Goal: Communication & Community: Ask a question

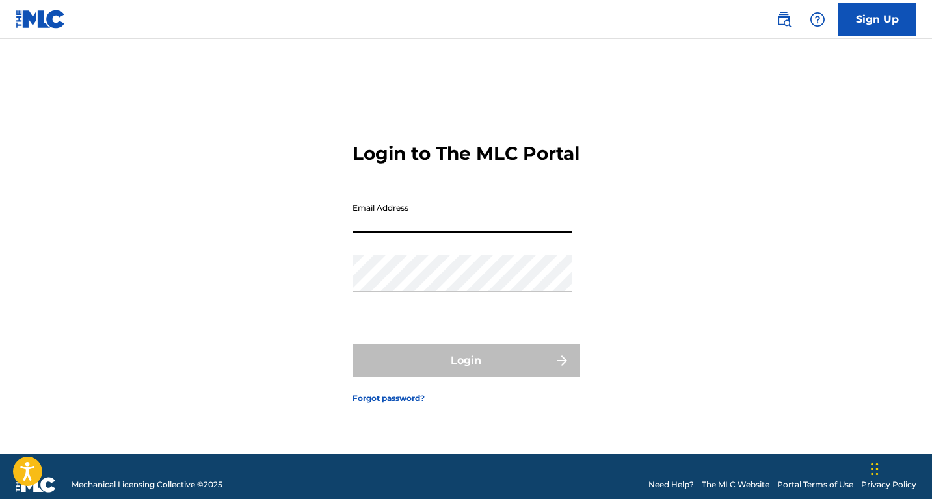
click at [410, 229] on input "Email Address" at bounding box center [462, 214] width 220 height 37
type input "[EMAIL_ADDRESS][DOMAIN_NAME]"
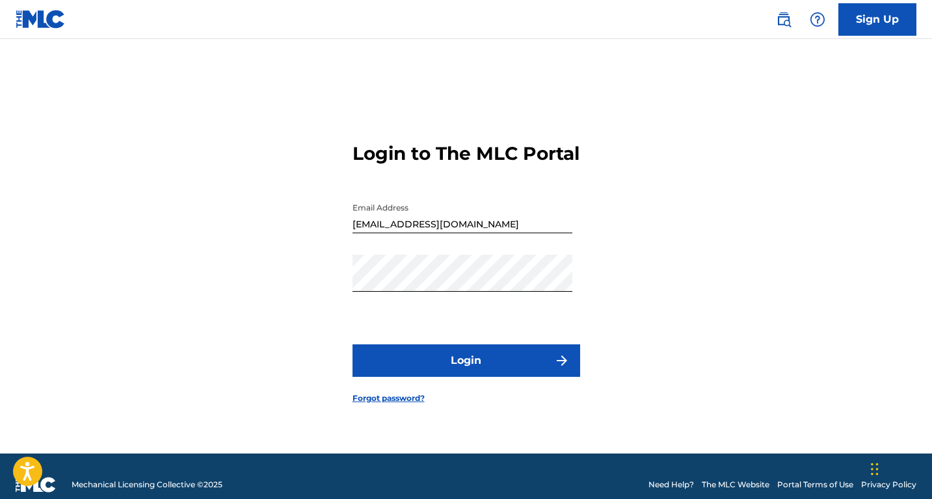
click at [566, 369] on img "submit" at bounding box center [562, 361] width 16 height 16
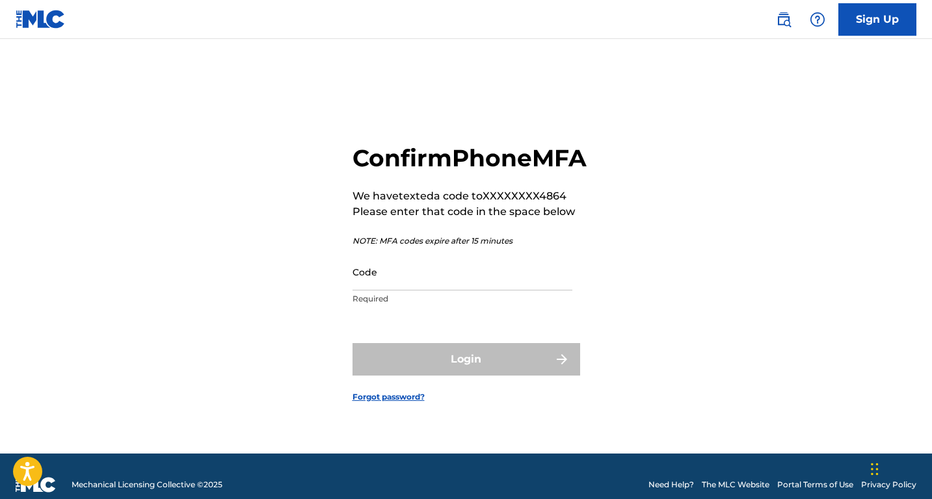
click at [411, 291] on input "Code" at bounding box center [462, 272] width 220 height 37
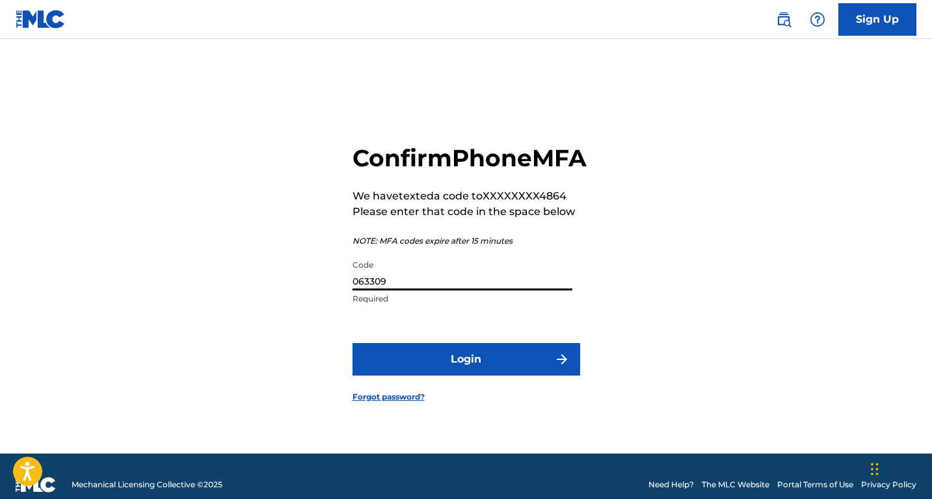
type input "063309"
click at [450, 376] on button "Login" at bounding box center [466, 359] width 228 height 33
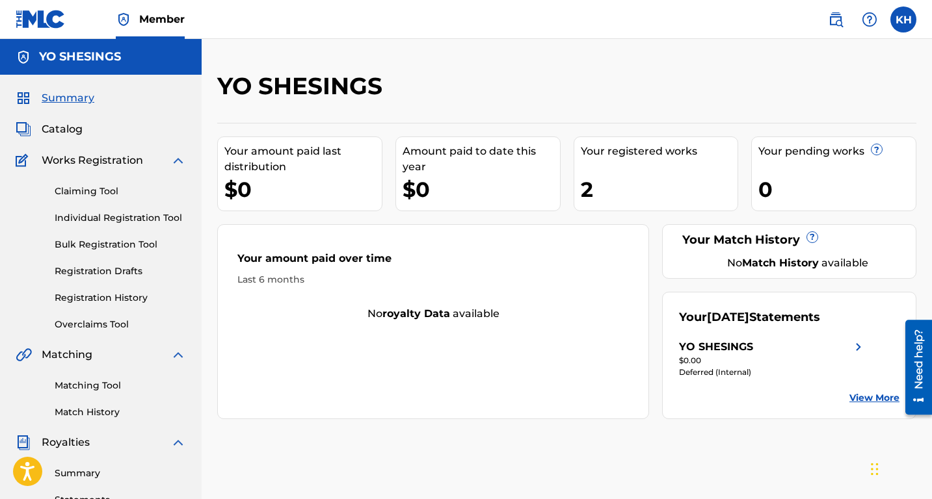
click at [115, 302] on link "Registration History" at bounding box center [120, 298] width 131 height 14
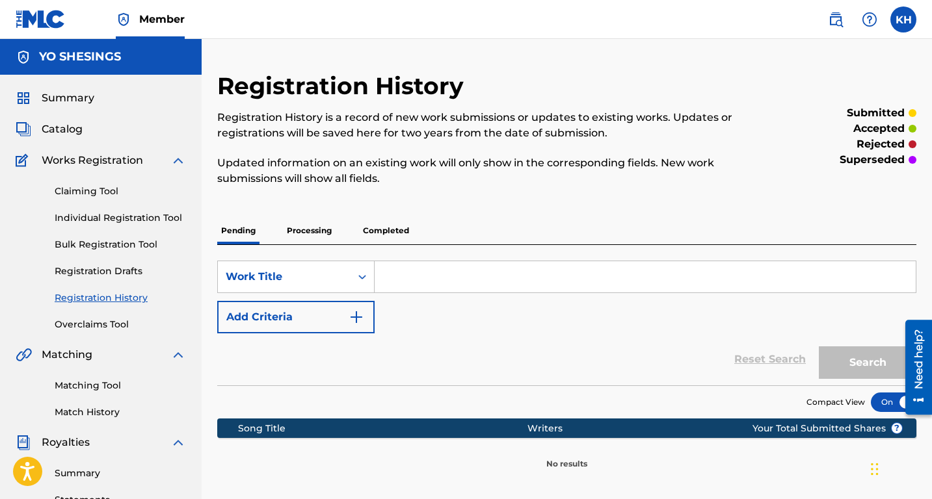
click at [107, 189] on link "Claiming Tool" at bounding box center [120, 192] width 131 height 14
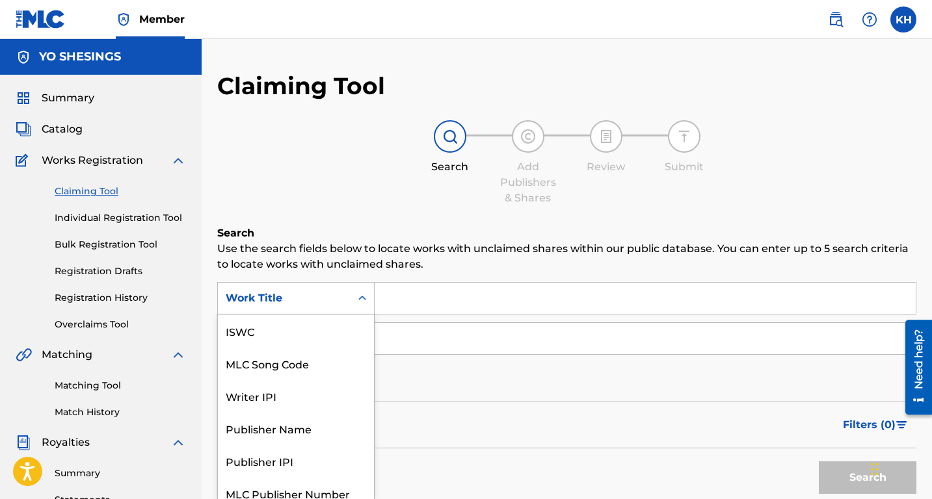
scroll to position [10, 0]
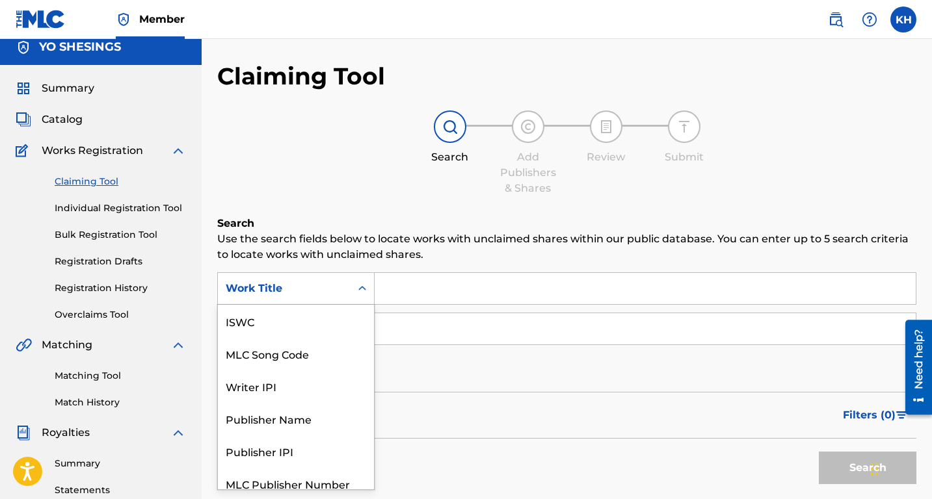
click at [353, 295] on div "Search Form" at bounding box center [361, 288] width 23 height 23
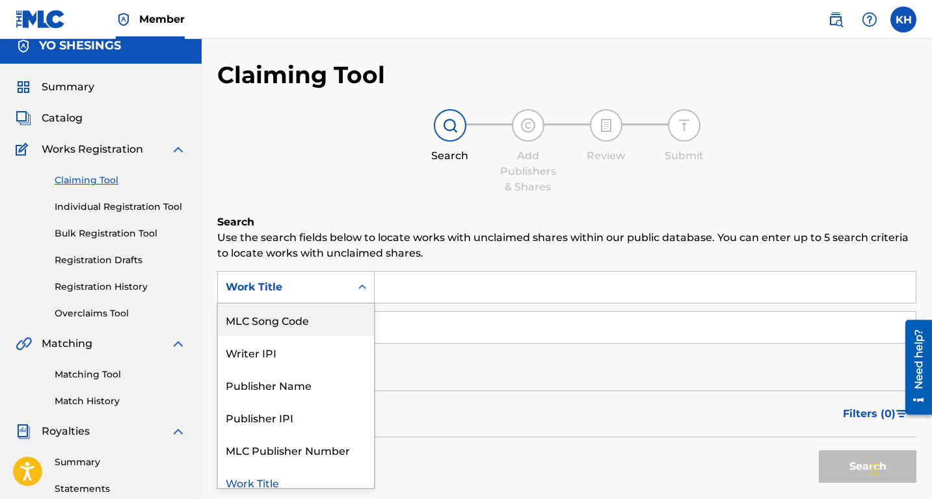
click at [443, 291] on input "Search Form" at bounding box center [644, 287] width 541 height 31
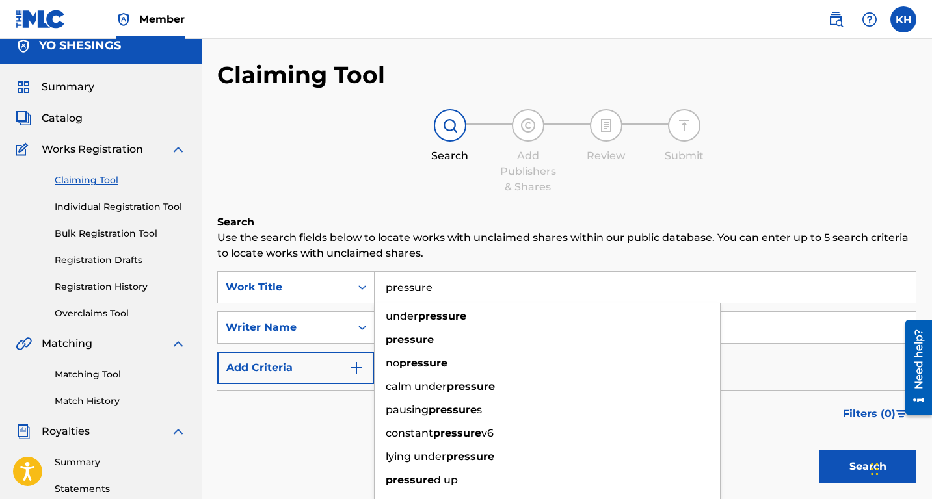
type input "pressure"
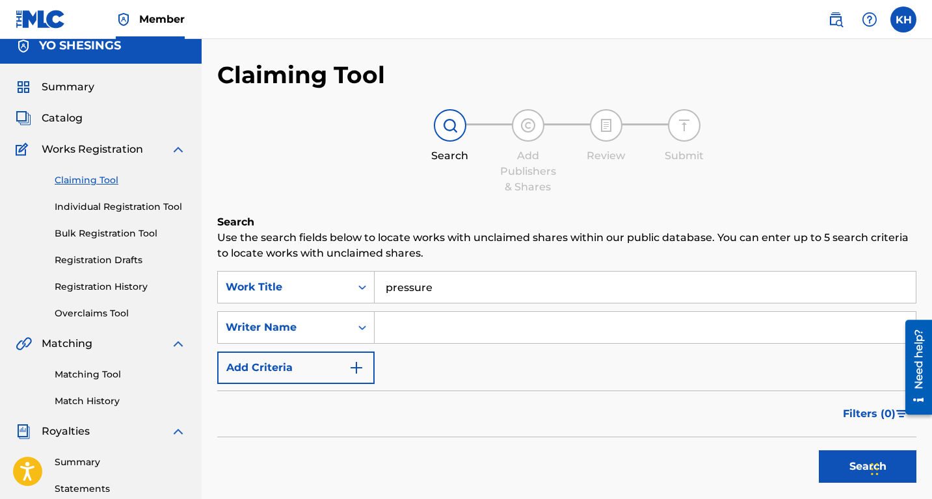
click at [252, 416] on div "Filters ( 0 )" at bounding box center [566, 414] width 699 height 47
click at [439, 314] on input "Search Form" at bounding box center [644, 327] width 541 height 31
type input "[PERSON_NAME]"
click at [820, 470] on button "Search" at bounding box center [867, 466] width 98 height 33
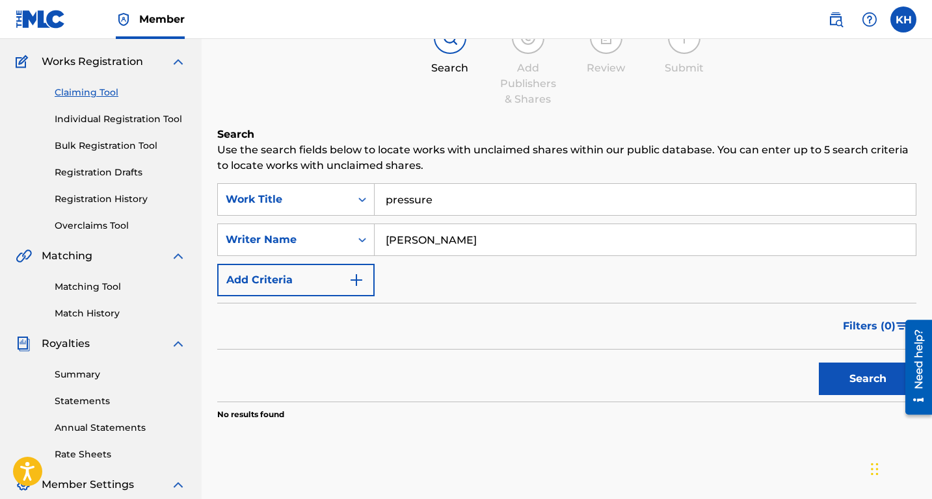
scroll to position [111, 0]
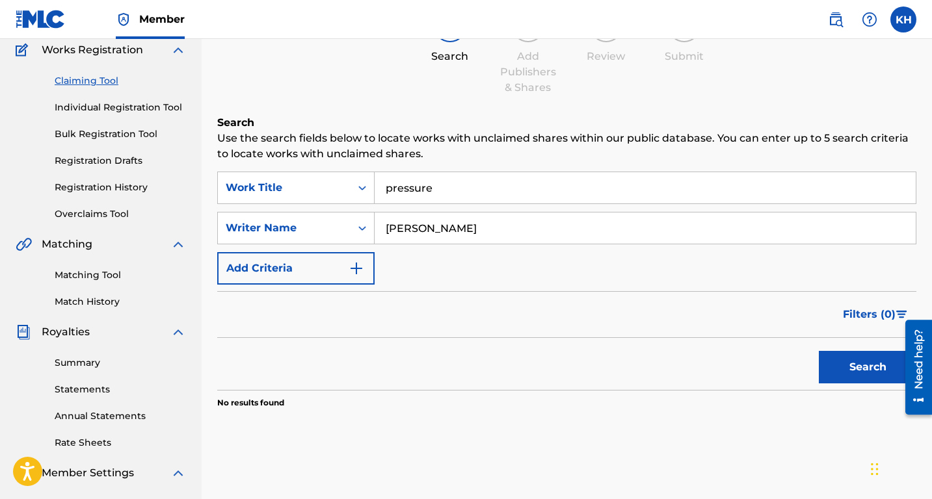
click at [839, 360] on button "Search" at bounding box center [867, 367] width 98 height 33
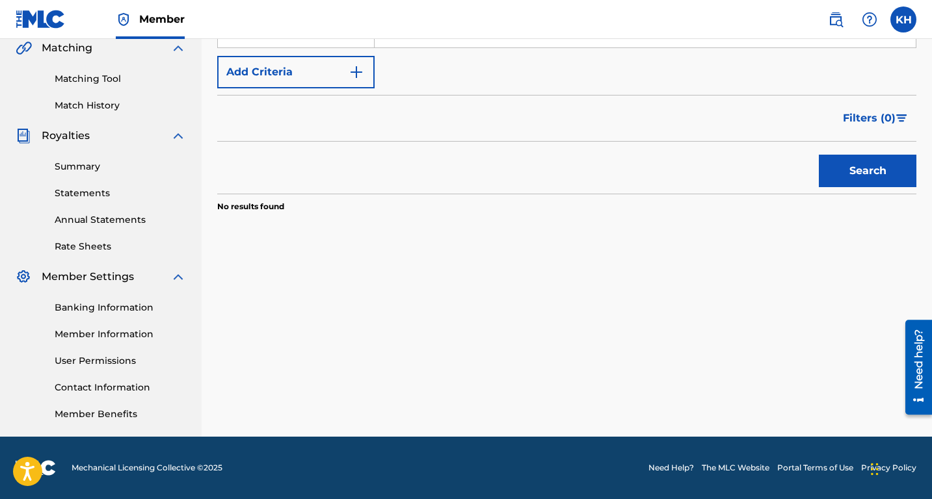
scroll to position [0, 0]
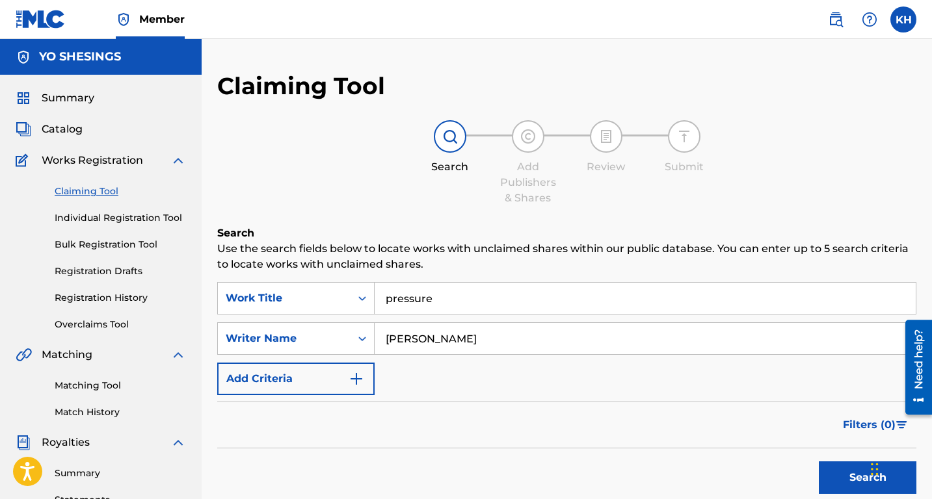
click at [62, 127] on span "Catalog" at bounding box center [62, 130] width 41 height 16
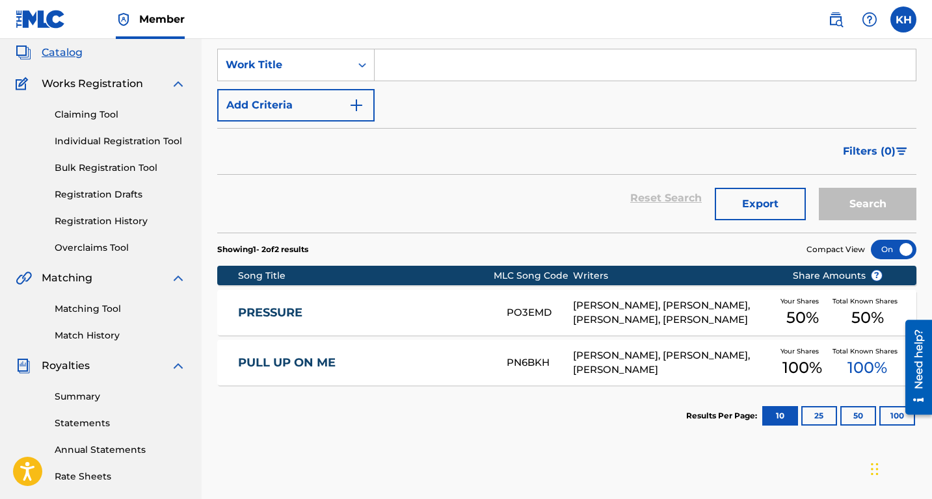
scroll to position [85, 0]
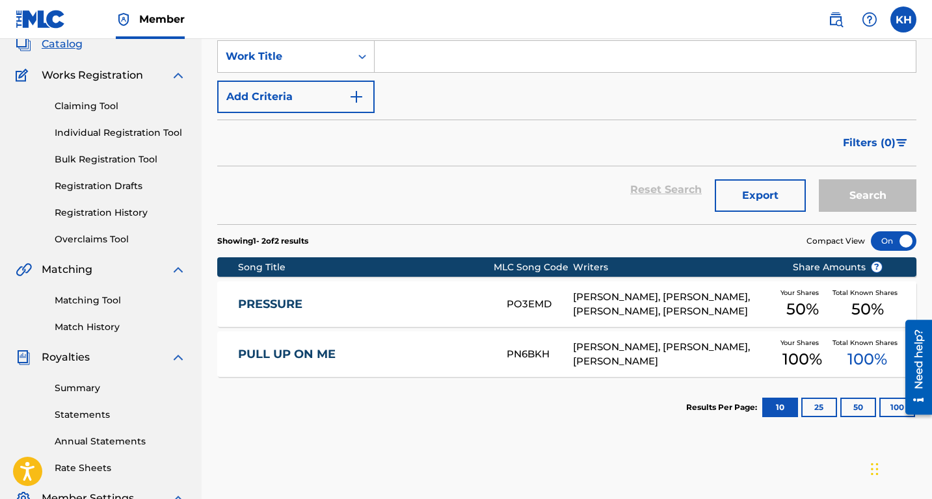
click at [868, 304] on span "50 %" at bounding box center [867, 309] width 33 height 23
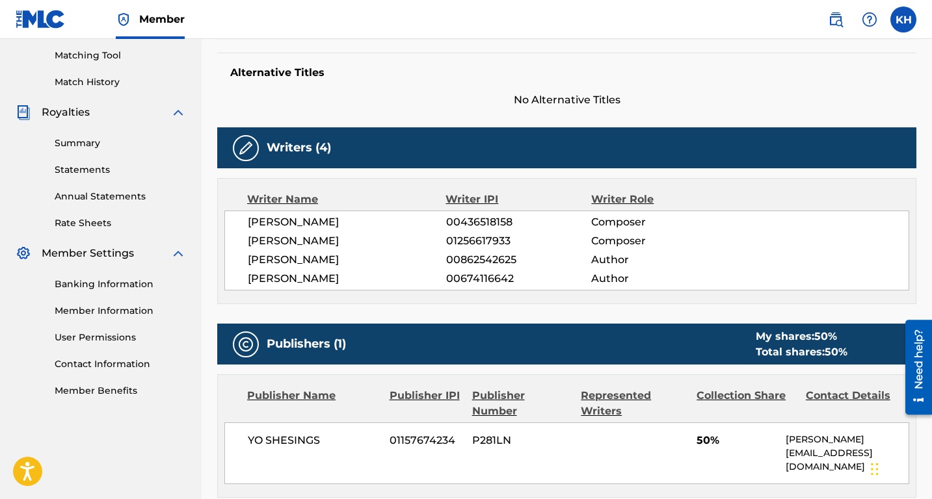
scroll to position [326, 0]
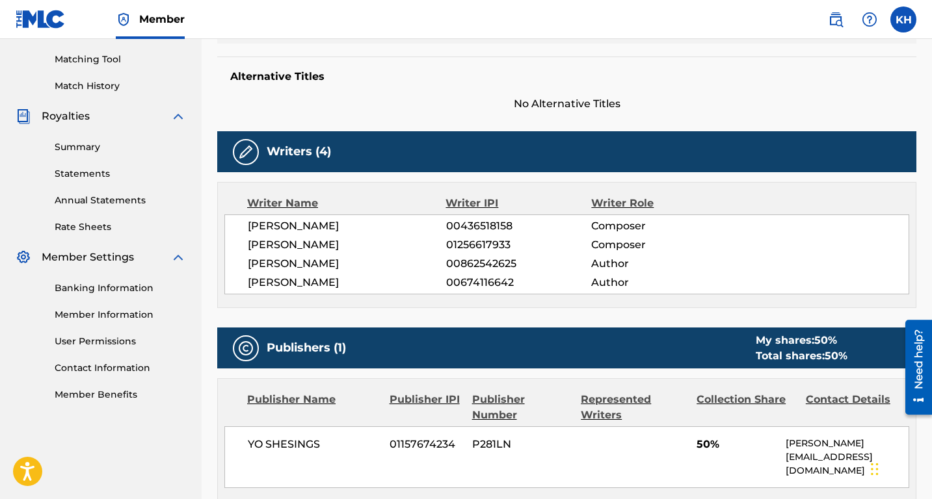
scroll to position [85, 0]
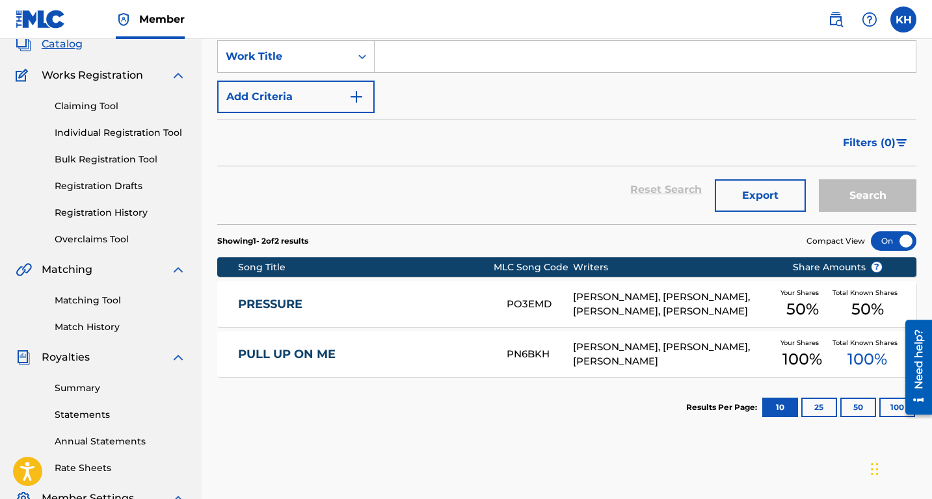
click at [867, 306] on span "50 %" at bounding box center [867, 309] width 33 height 23
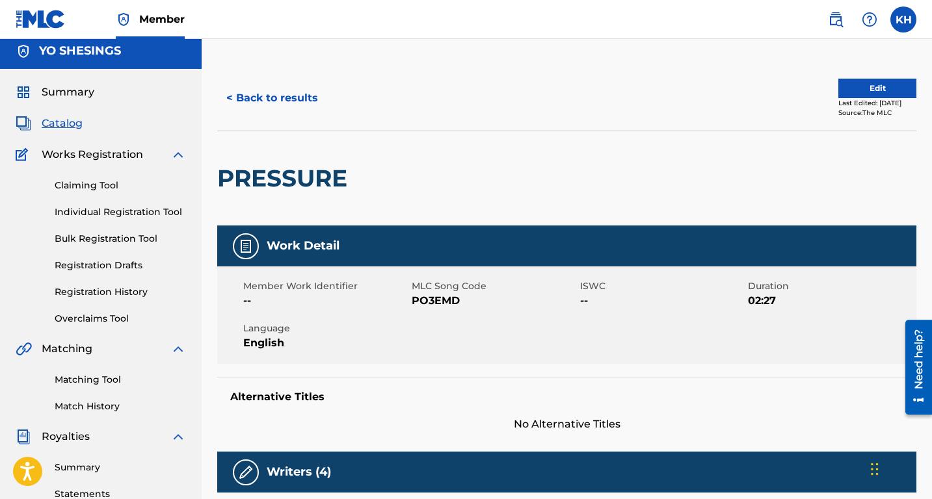
scroll to position [7, 0]
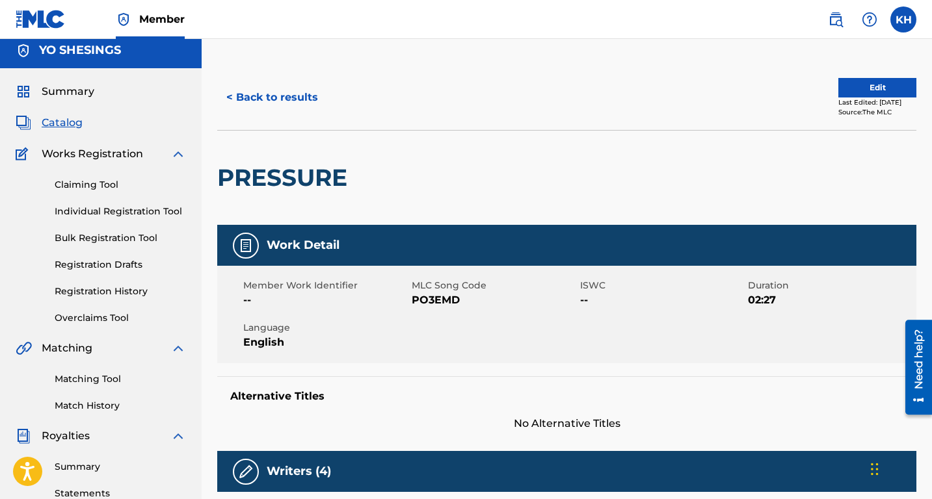
click at [843, 81] on button "Edit" at bounding box center [877, 88] width 78 height 20
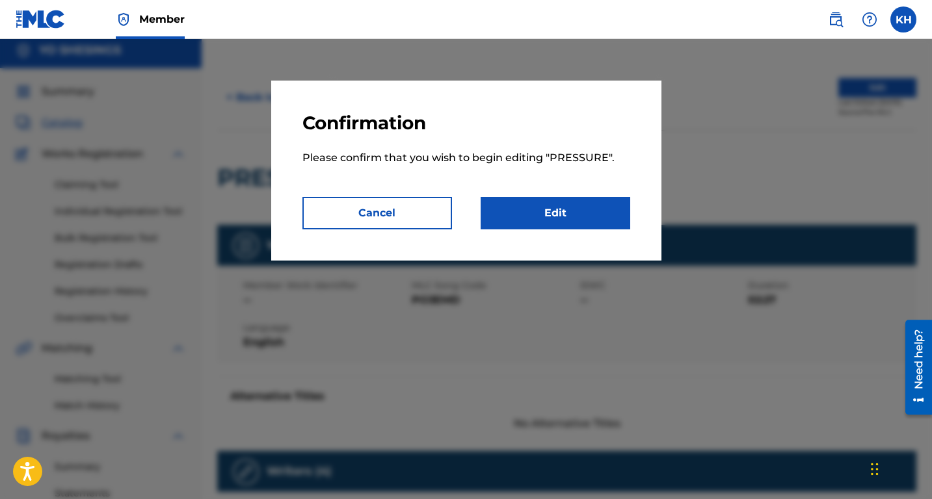
click at [588, 216] on link "Edit" at bounding box center [555, 213] width 150 height 33
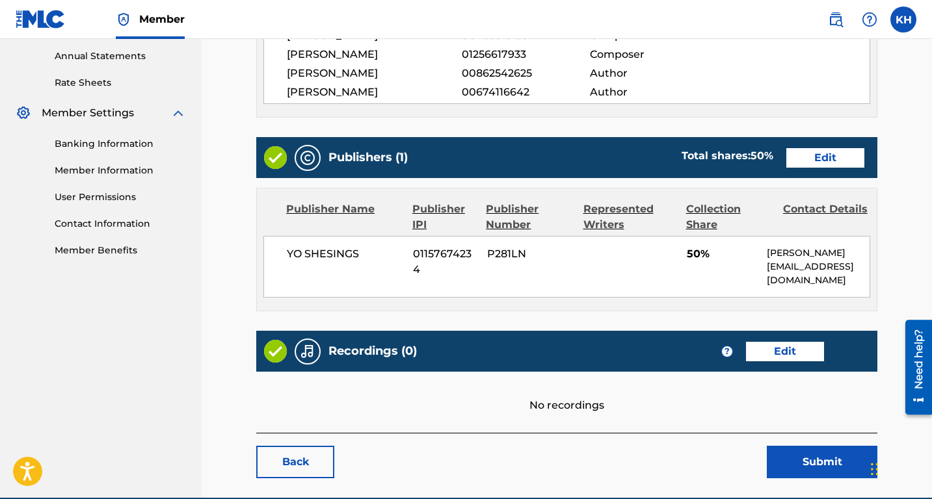
scroll to position [524, 0]
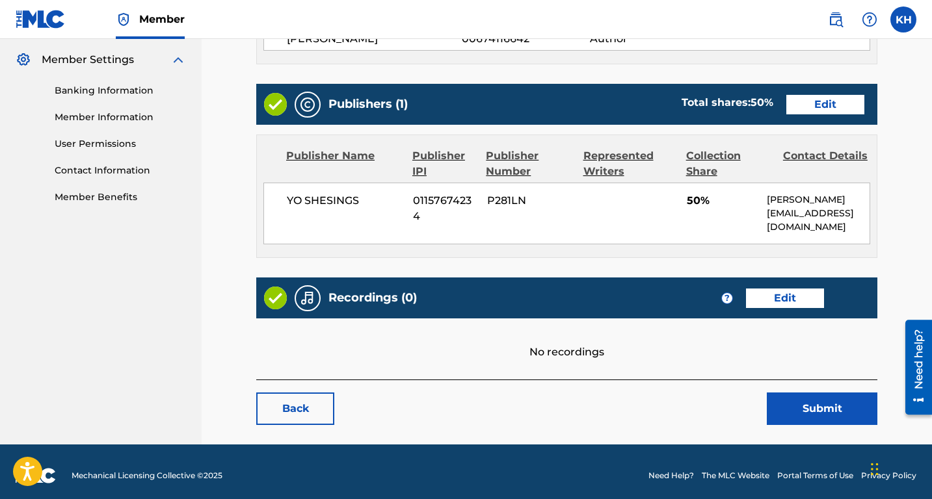
click at [827, 100] on link "Edit" at bounding box center [825, 105] width 78 height 20
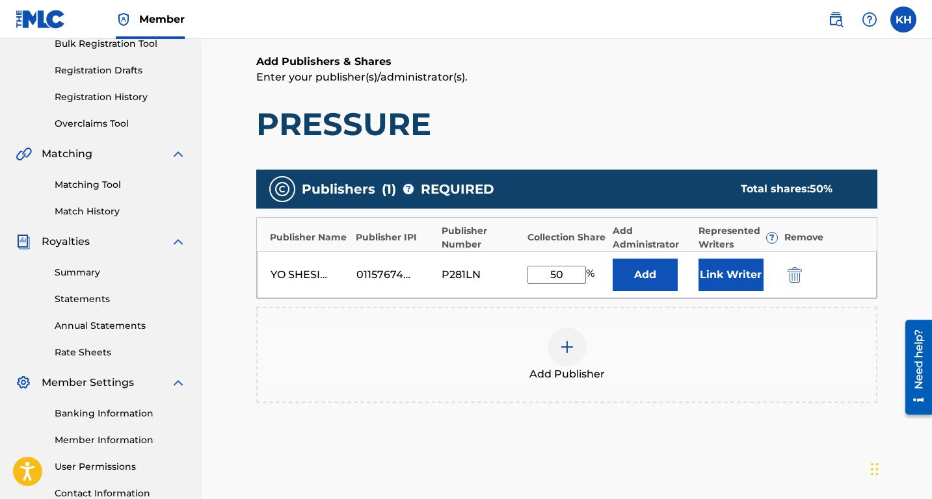
scroll to position [206, 0]
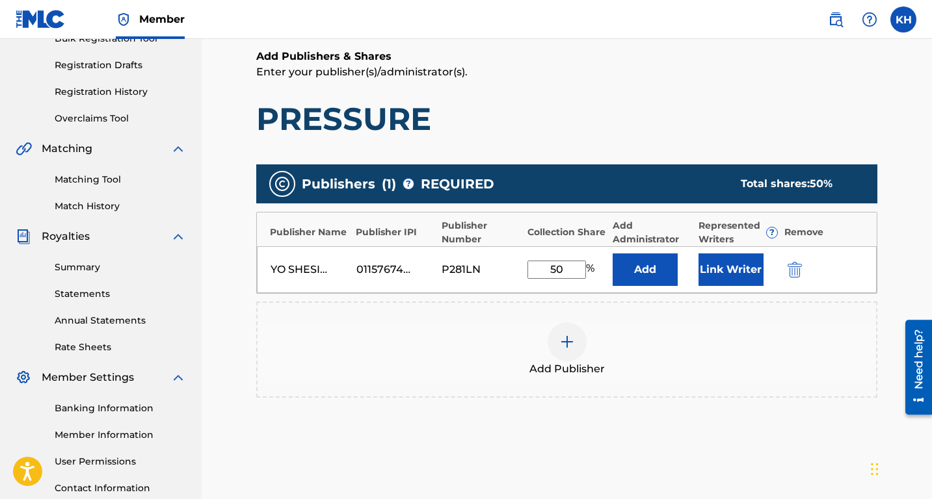
click at [569, 265] on input "50" at bounding box center [556, 270] width 59 height 18
type input "5"
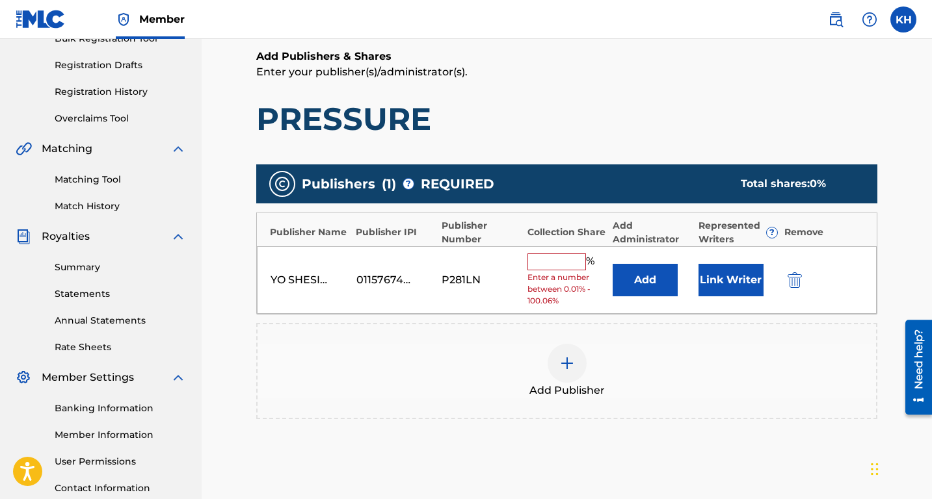
type input "1"
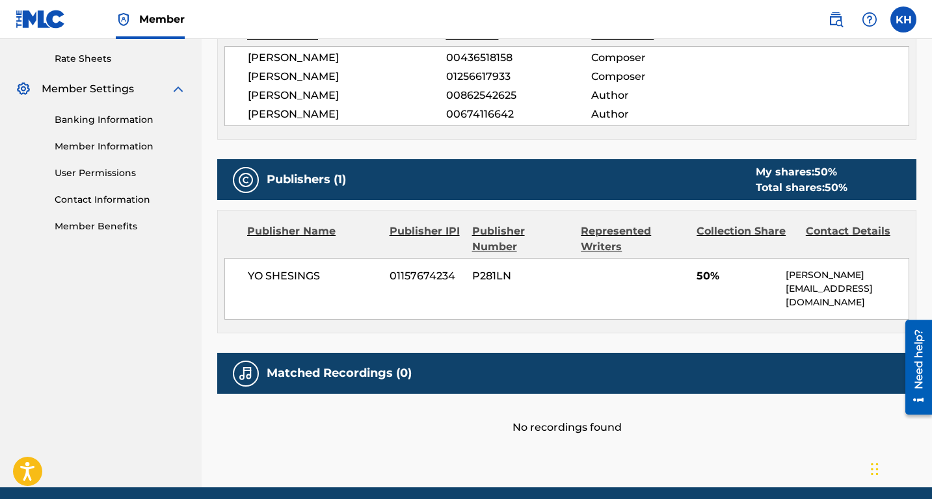
scroll to position [519, 0]
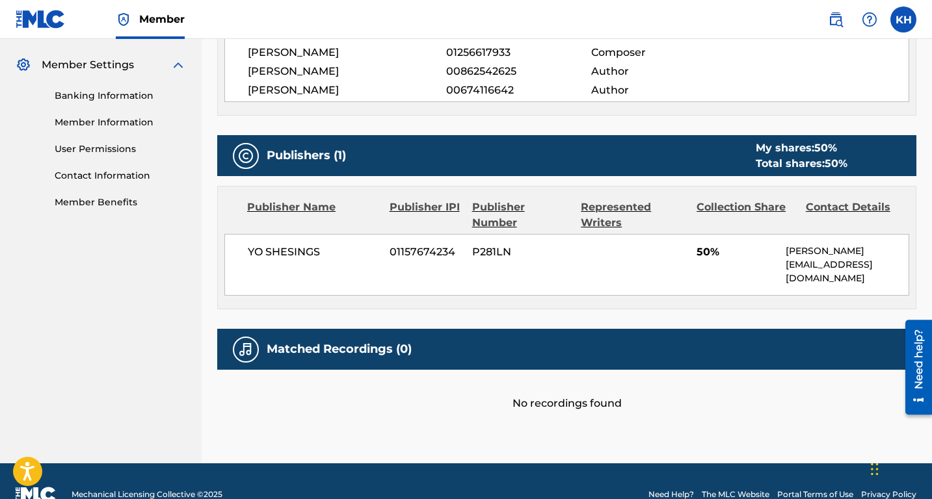
click at [608, 207] on div "Represented Writers" at bounding box center [633, 215] width 106 height 31
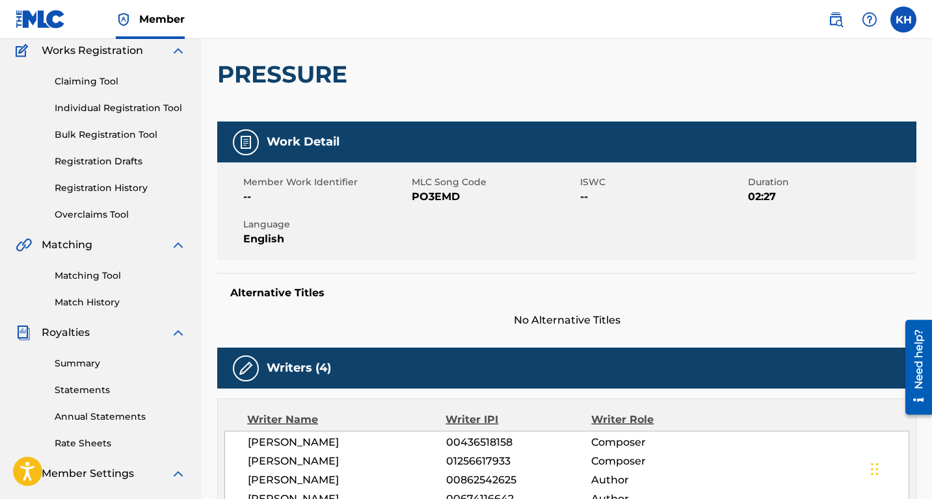
scroll to position [109, 0]
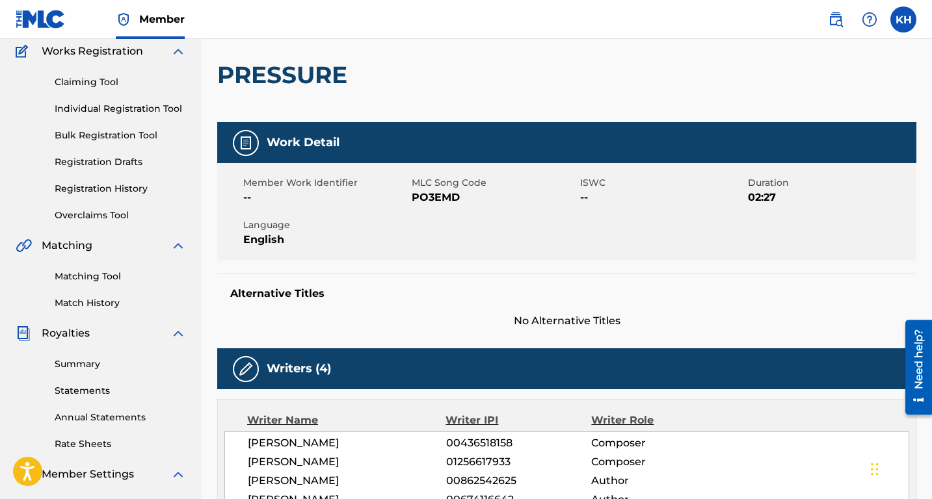
click at [93, 279] on link "Matching Tool" at bounding box center [120, 277] width 131 height 14
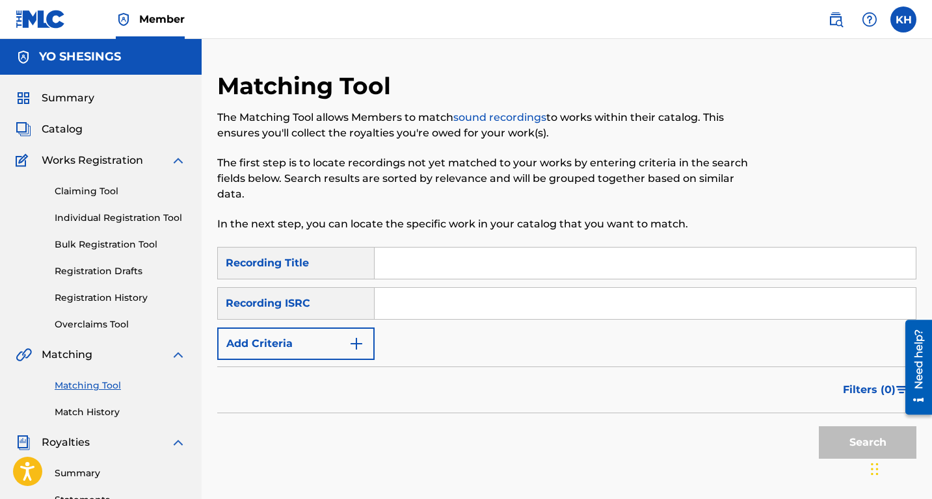
click at [394, 255] on input "Search Form" at bounding box center [644, 263] width 541 height 31
type input "pressure"
click at [452, 309] on input "Search Form" at bounding box center [644, 303] width 541 height 31
type input "QZNMV2561050"
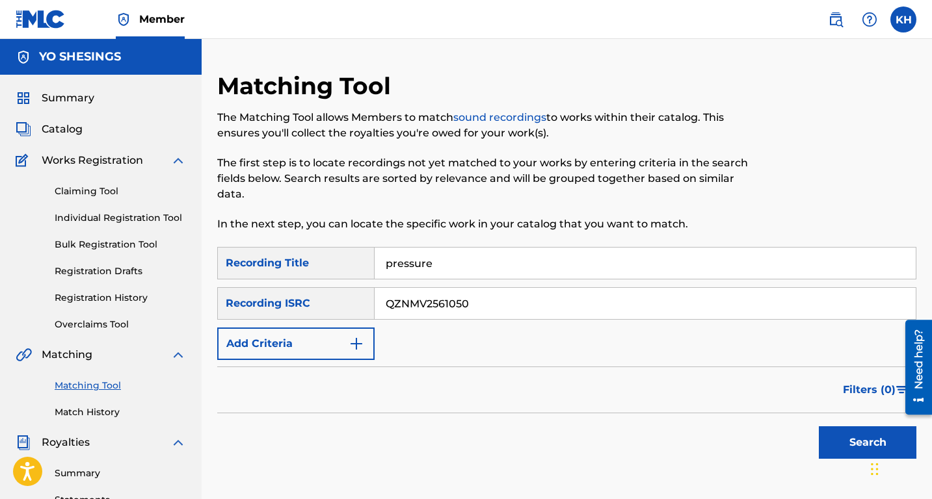
click at [846, 448] on button "Search" at bounding box center [867, 442] width 98 height 33
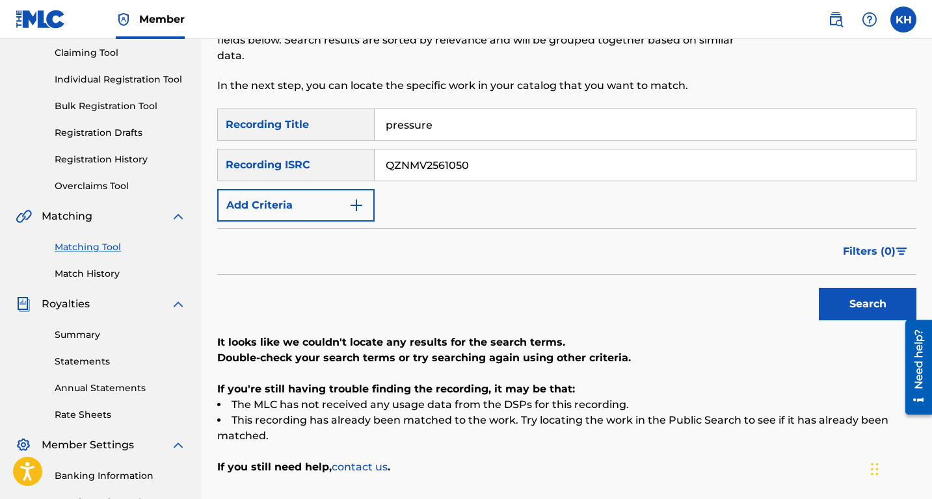
scroll to position [161, 0]
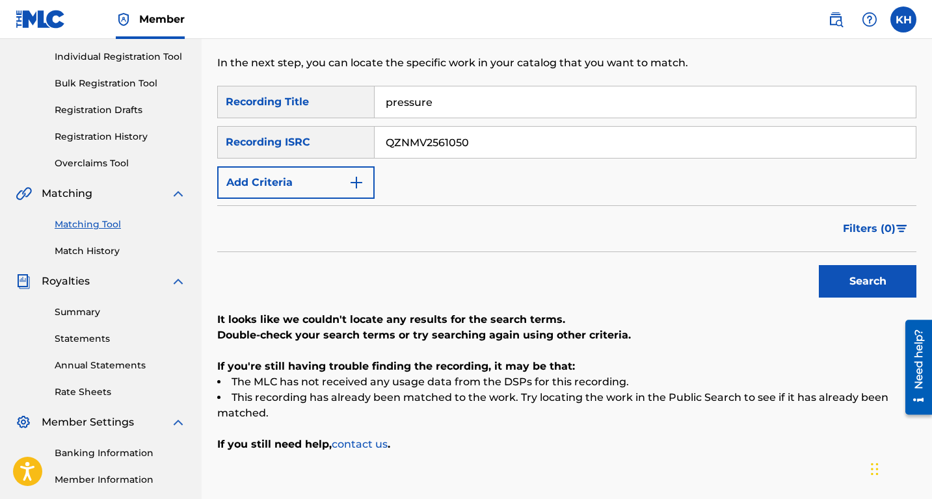
drag, startPoint x: 492, startPoint y: 139, endPoint x: 387, endPoint y: 142, distance: 105.4
click at [389, 142] on input "QZNMV2561050" at bounding box center [644, 142] width 541 height 31
click at [83, 253] on link "Match History" at bounding box center [120, 251] width 131 height 14
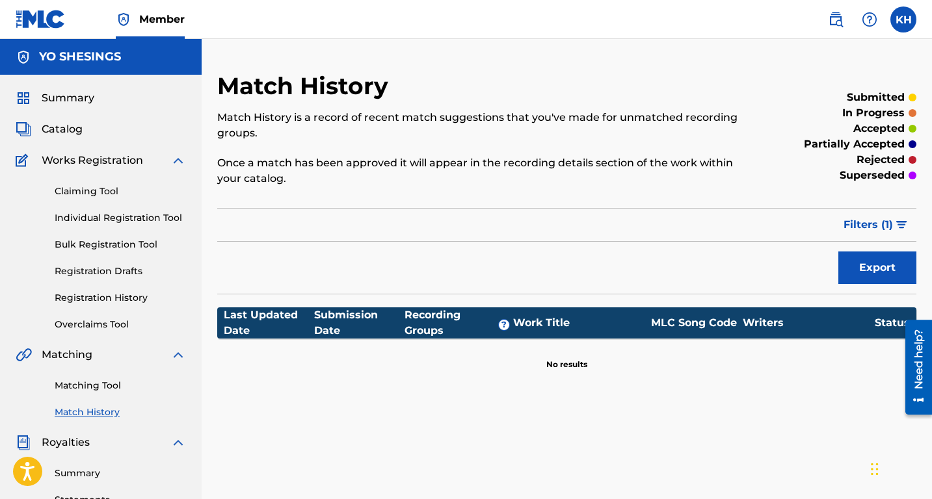
click at [69, 127] on span "Catalog" at bounding box center [62, 130] width 41 height 16
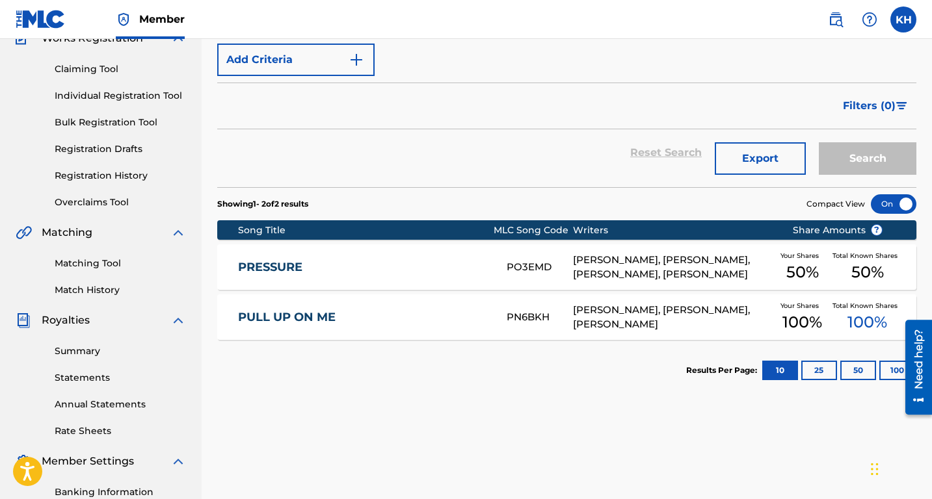
scroll to position [131, 0]
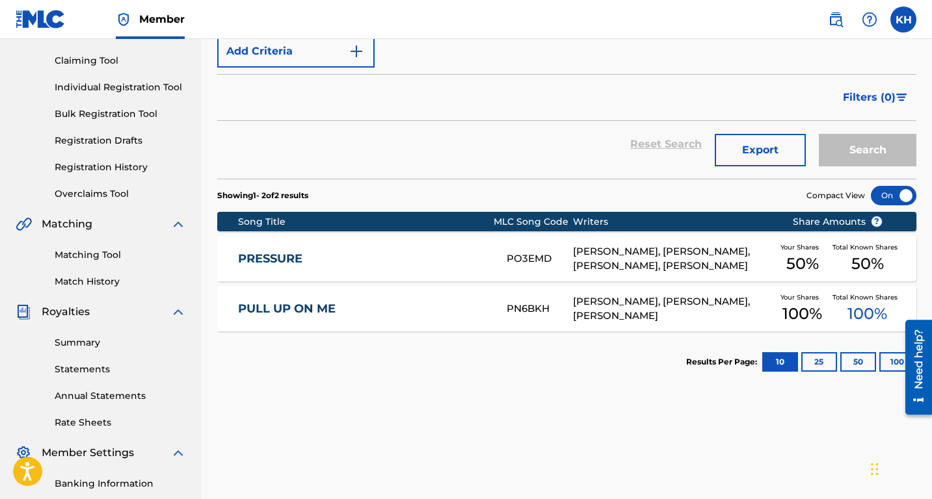
click at [874, 255] on span "50 %" at bounding box center [867, 263] width 33 height 23
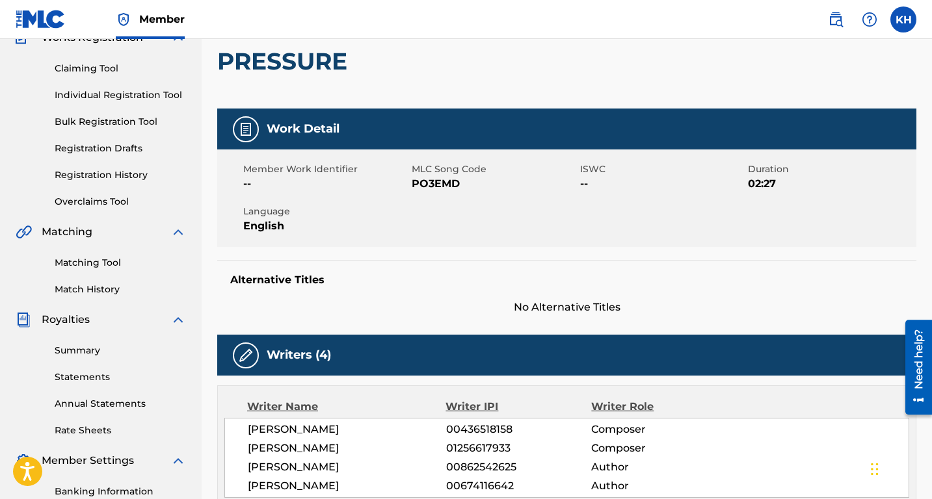
scroll to position [25, 0]
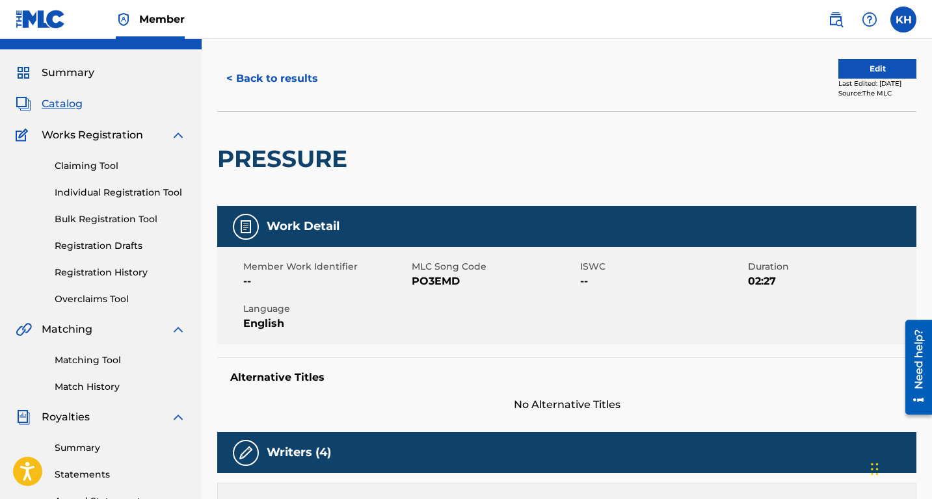
click at [846, 65] on button "Edit" at bounding box center [877, 69] width 78 height 20
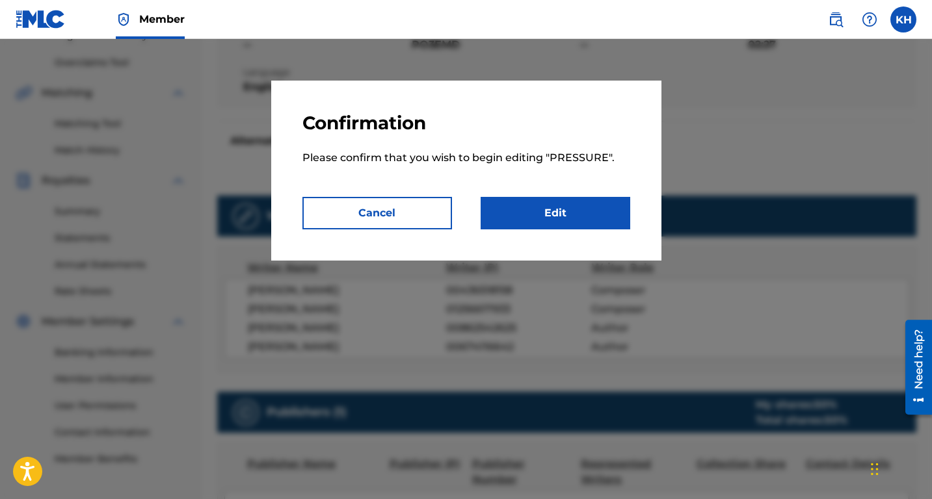
scroll to position [294, 0]
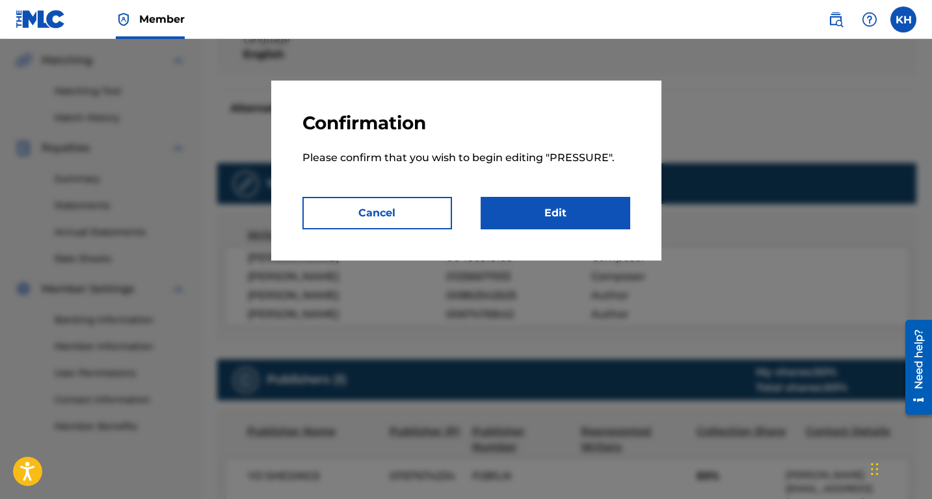
click at [588, 221] on link "Edit" at bounding box center [555, 213] width 150 height 33
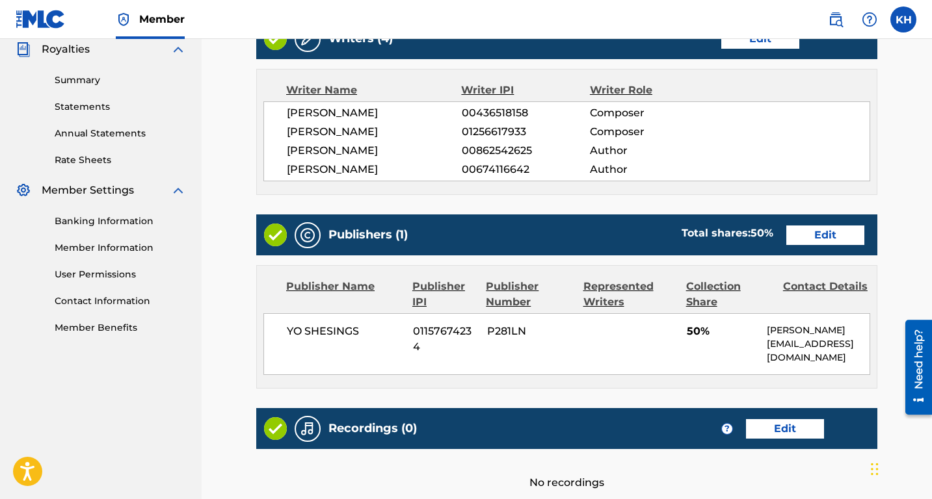
scroll to position [395, 0]
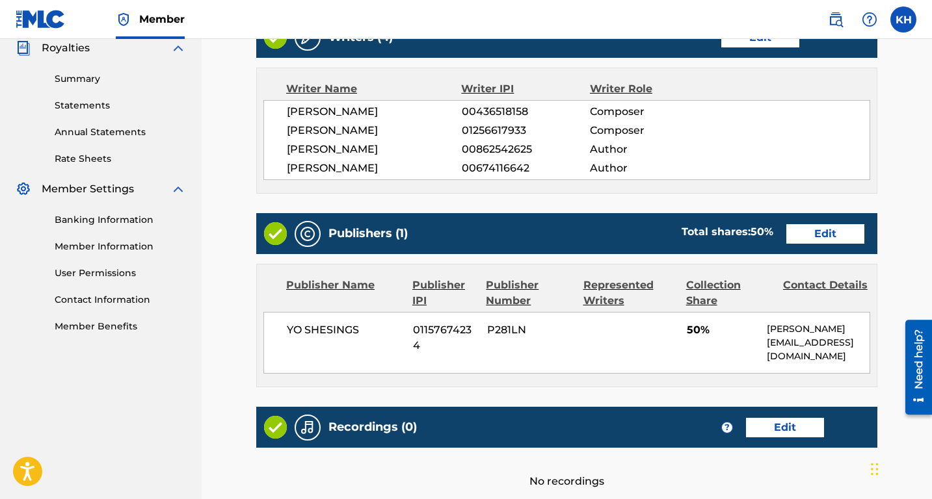
click at [828, 233] on link "Edit" at bounding box center [825, 234] width 78 height 20
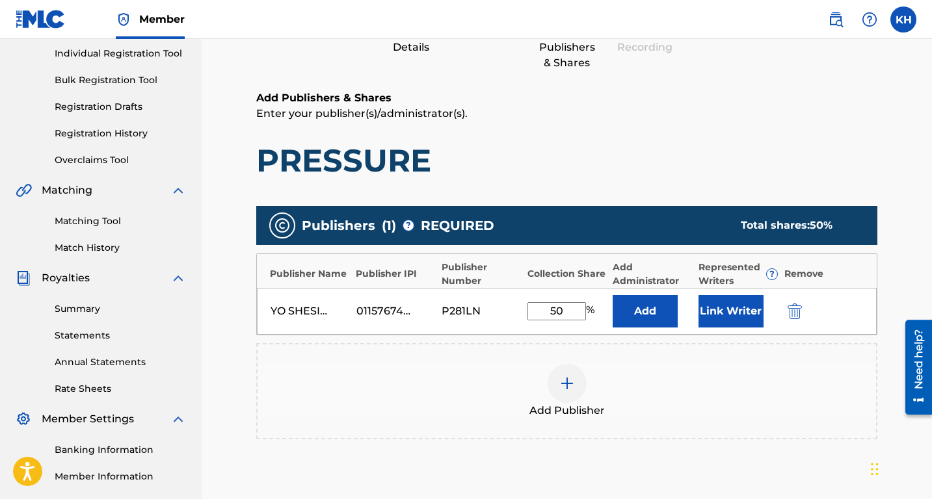
scroll to position [185, 0]
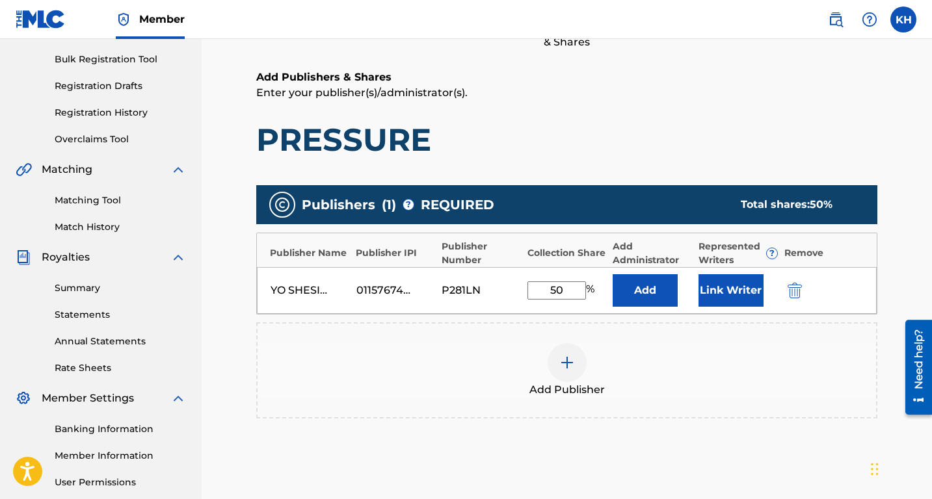
click at [740, 284] on button "Link Writer" at bounding box center [730, 290] width 65 height 33
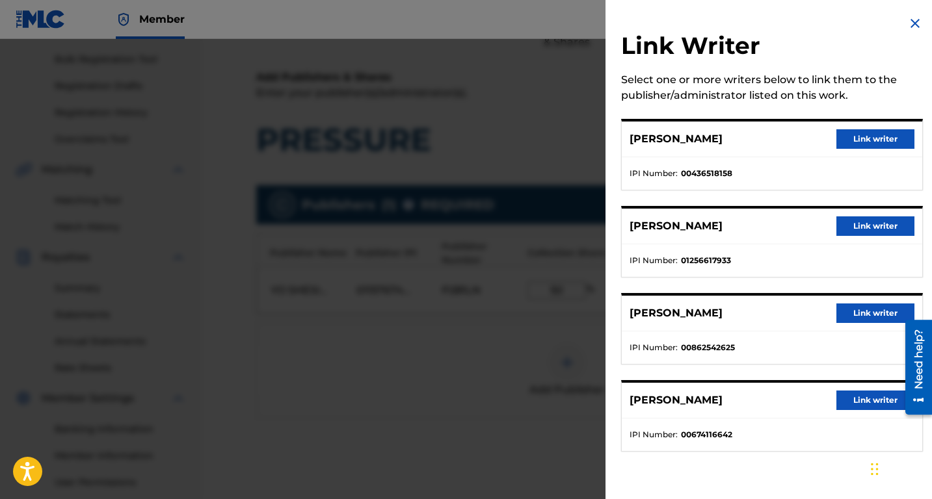
click at [867, 398] on button "Link writer" at bounding box center [875, 401] width 78 height 20
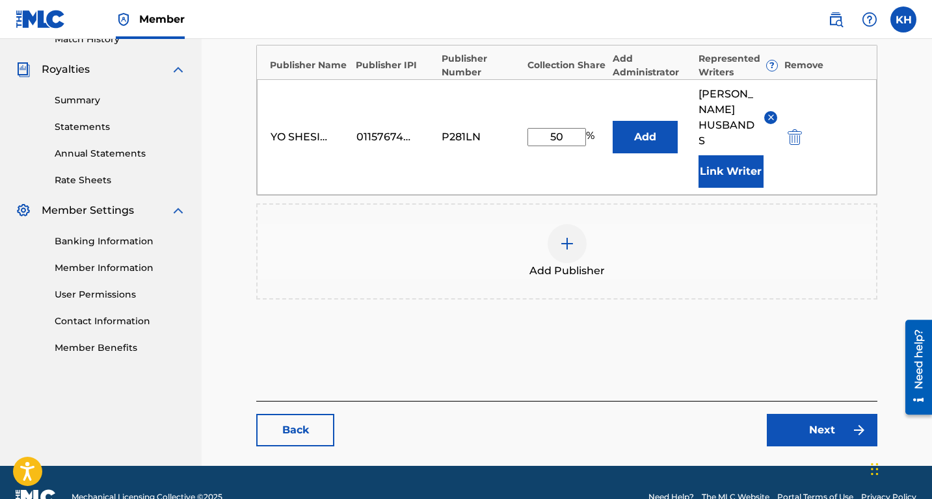
scroll to position [387, 0]
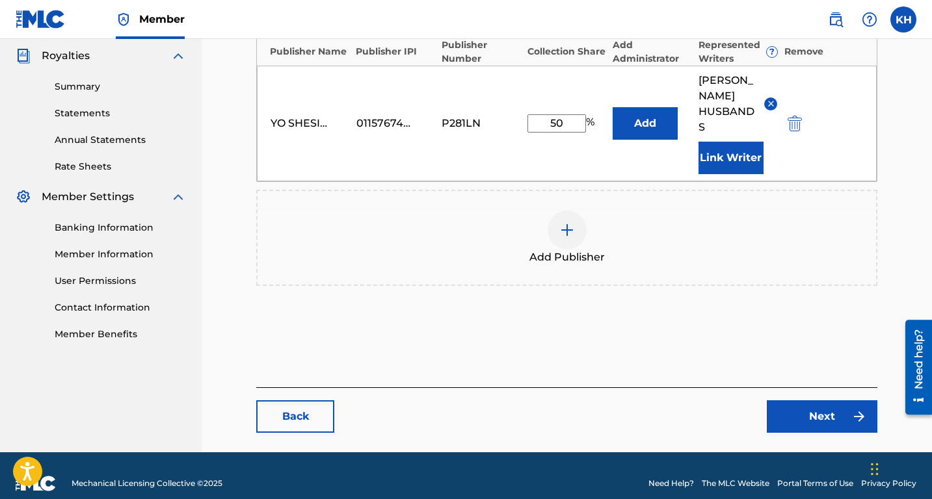
click at [814, 400] on link "Next" at bounding box center [821, 416] width 111 height 33
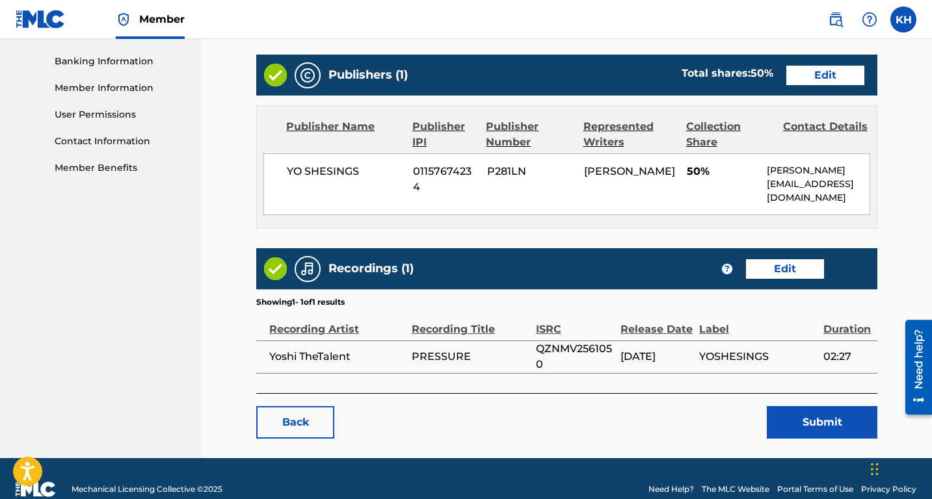
scroll to position [573, 0]
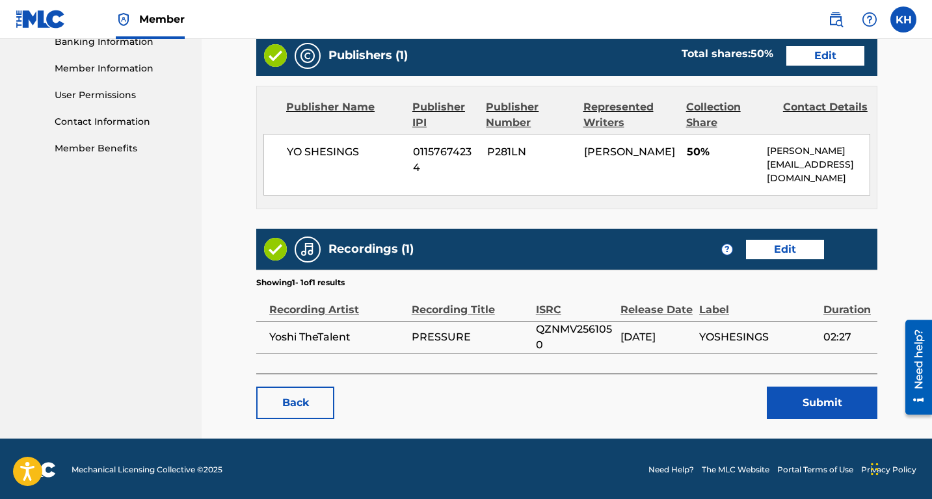
click at [838, 57] on link "Edit" at bounding box center [825, 56] width 78 height 20
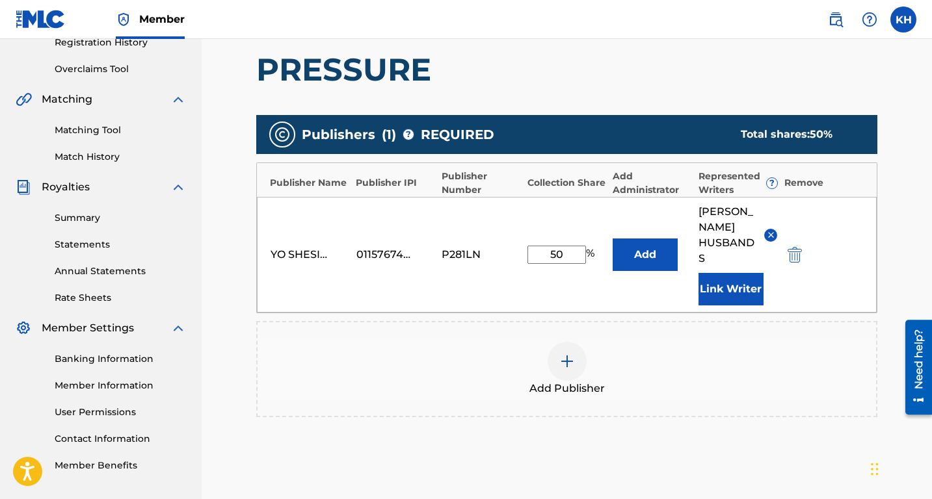
scroll to position [254, 0]
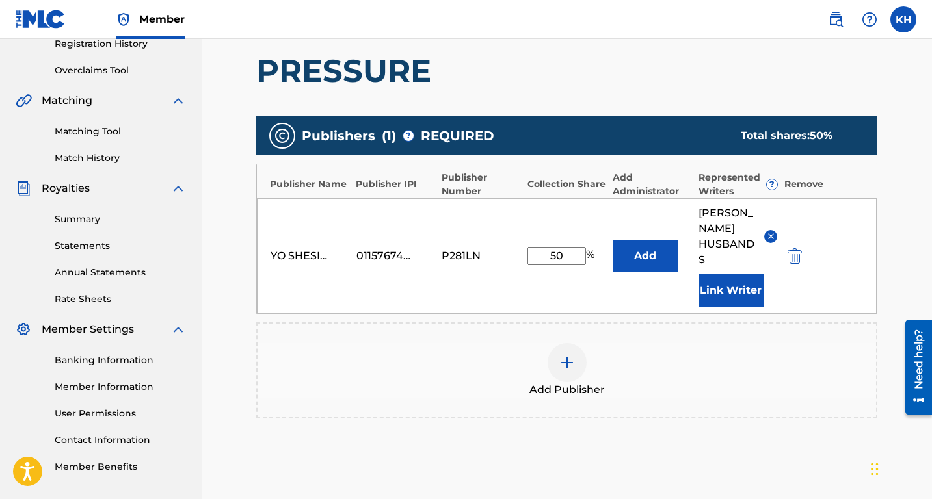
click at [644, 261] on button "Add" at bounding box center [644, 256] width 65 height 33
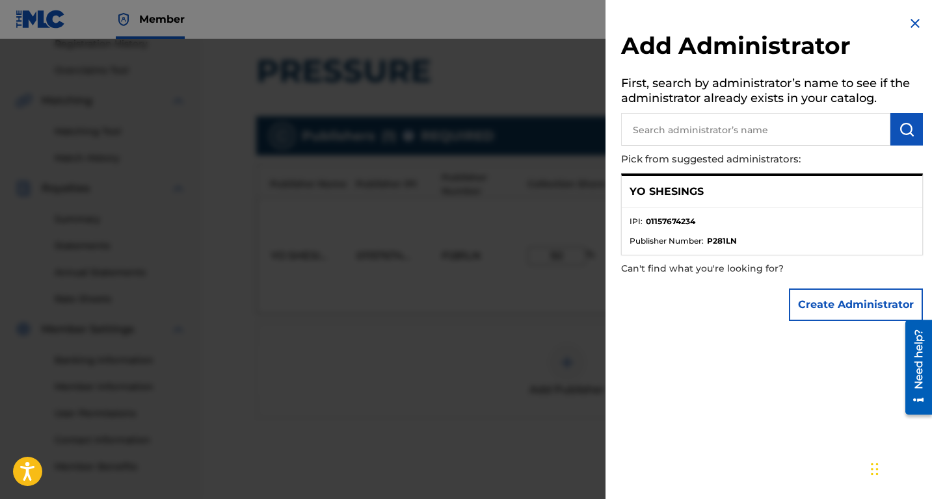
click at [668, 198] on p "YO SHESINGS" at bounding box center [666, 192] width 74 height 16
click at [685, 216] on strong "01157674234" at bounding box center [670, 222] width 49 height 12
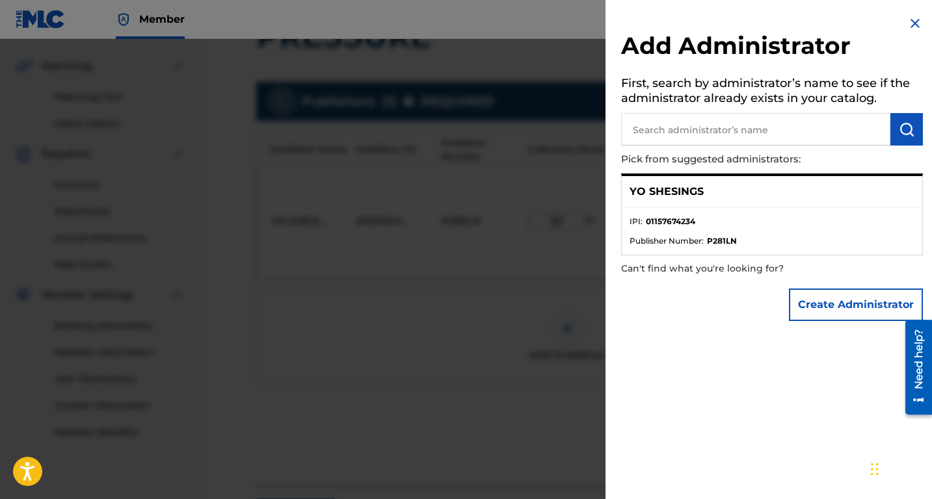
scroll to position [288, 0]
click at [843, 291] on button "Create Administrator" at bounding box center [856, 305] width 134 height 33
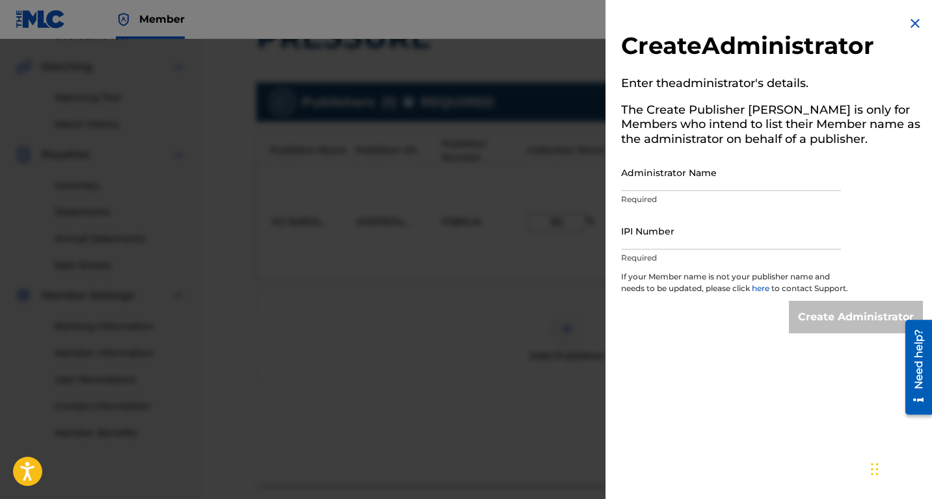
click at [909, 21] on img at bounding box center [915, 24] width 16 height 16
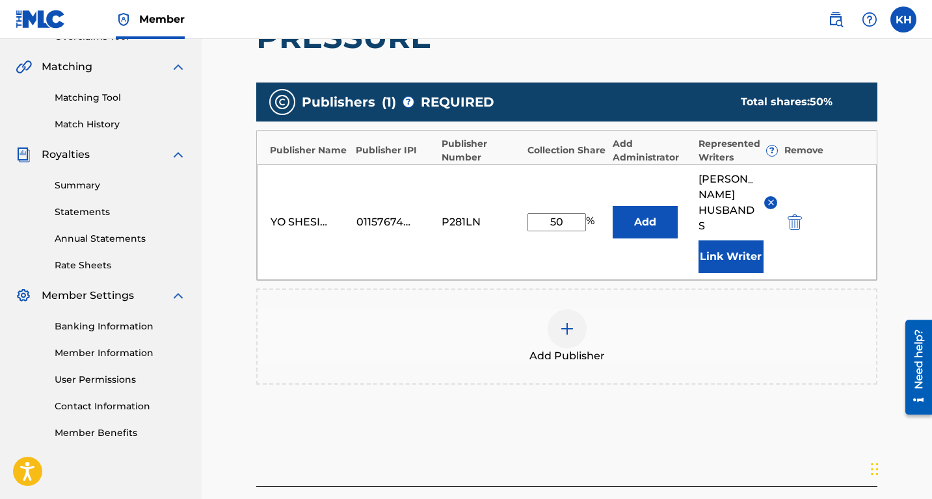
click at [635, 217] on button "Add" at bounding box center [644, 222] width 65 height 33
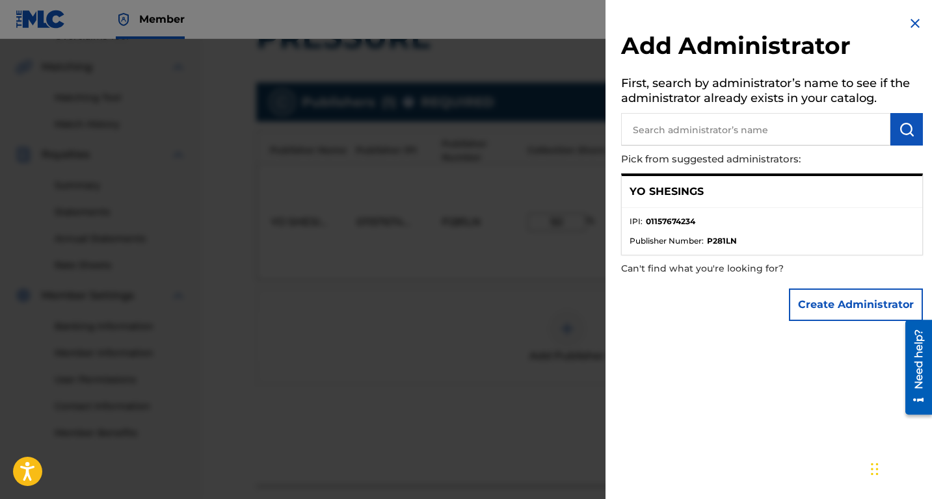
click at [773, 126] on input "text" at bounding box center [755, 129] width 269 height 33
click at [709, 203] on div "YO SHESINGS" at bounding box center [771, 192] width 300 height 32
click at [686, 199] on div "YO SHESINGS" at bounding box center [771, 192] width 300 height 32
click at [701, 146] on p "Pick from suggested administrators:" at bounding box center [735, 160] width 228 height 28
click at [700, 141] on input "yo she" at bounding box center [755, 129] width 269 height 33
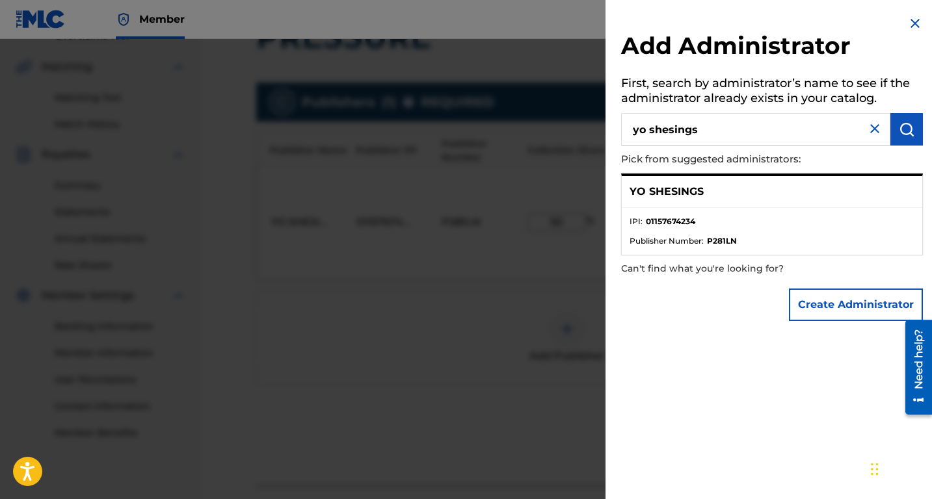
type input "yo shesings"
click at [903, 131] on img "submit" at bounding box center [906, 130] width 16 height 16
click at [705, 202] on div "YO SHESINGS" at bounding box center [771, 192] width 300 height 32
click at [682, 202] on div "YO SHESINGS" at bounding box center [771, 192] width 300 height 32
click at [692, 237] on span "Publisher Number :" at bounding box center [666, 241] width 74 height 12
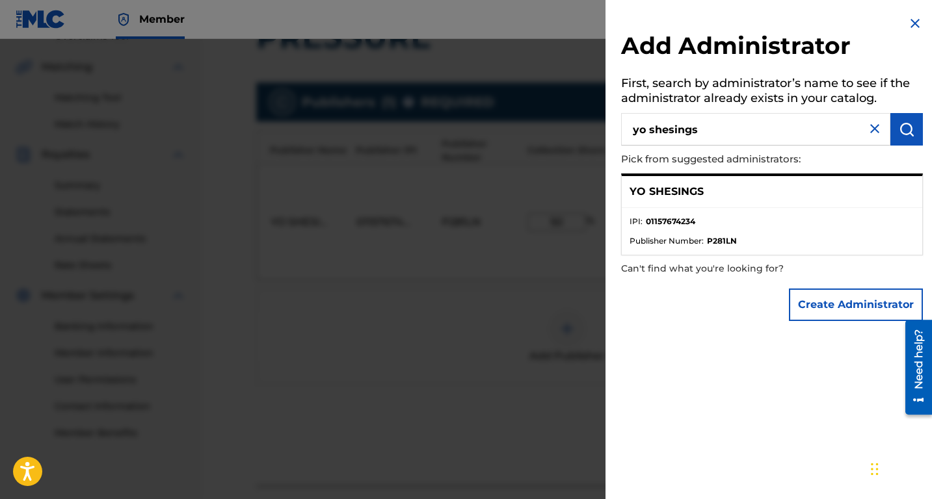
click at [909, 20] on img at bounding box center [915, 24] width 16 height 16
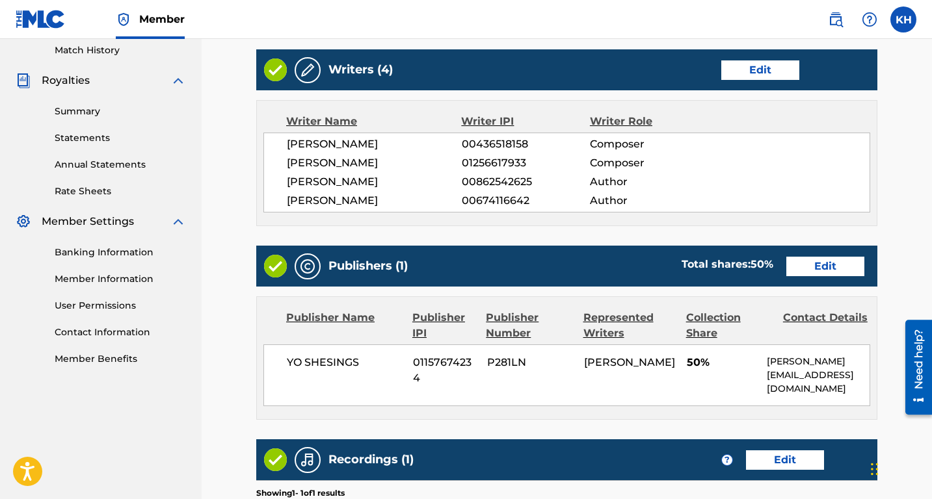
scroll to position [365, 0]
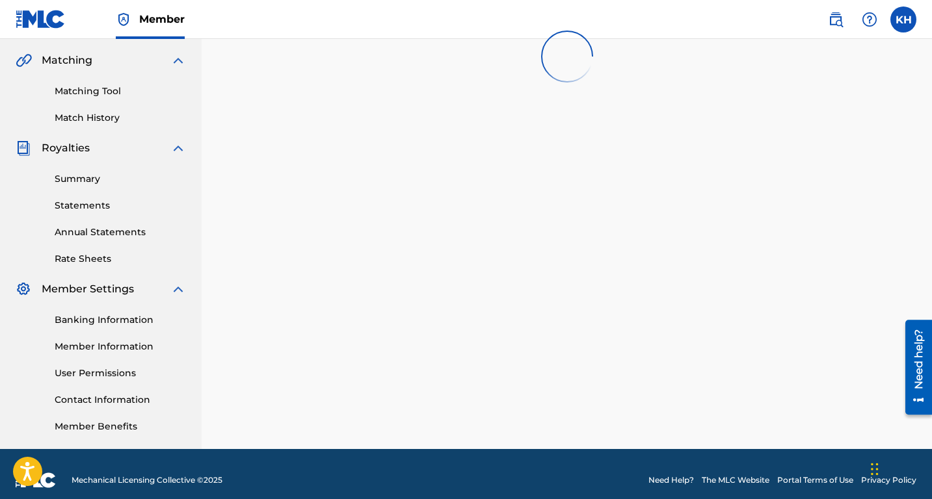
scroll to position [131, 0]
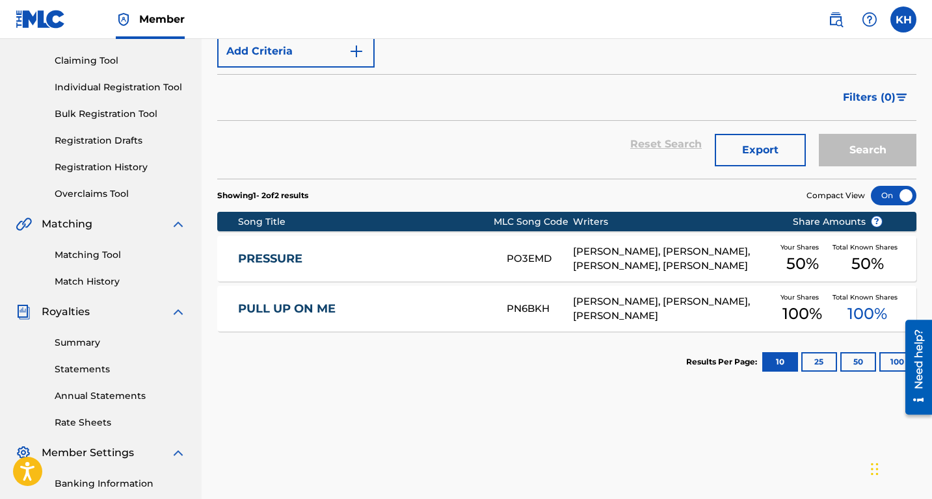
click at [653, 307] on div "[PERSON_NAME], [PERSON_NAME], [PERSON_NAME]" at bounding box center [672, 308] width 199 height 29
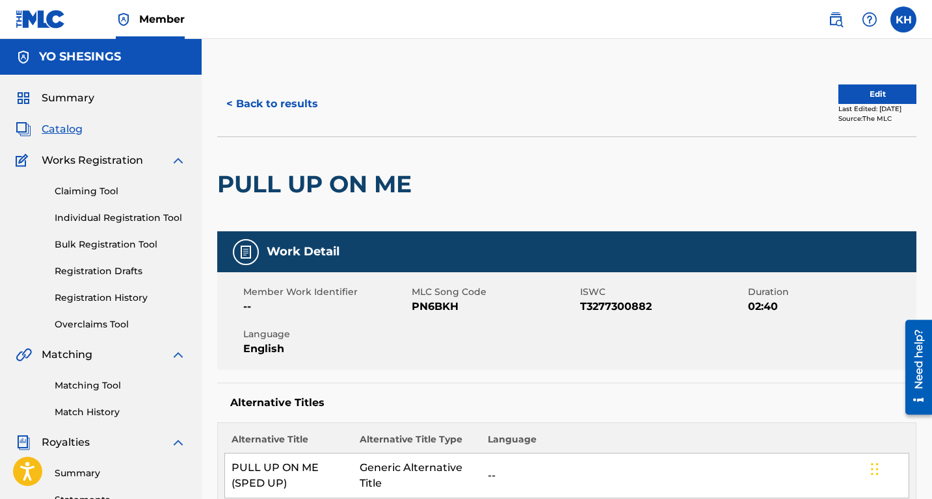
click at [843, 96] on button "Edit" at bounding box center [877, 95] width 78 height 20
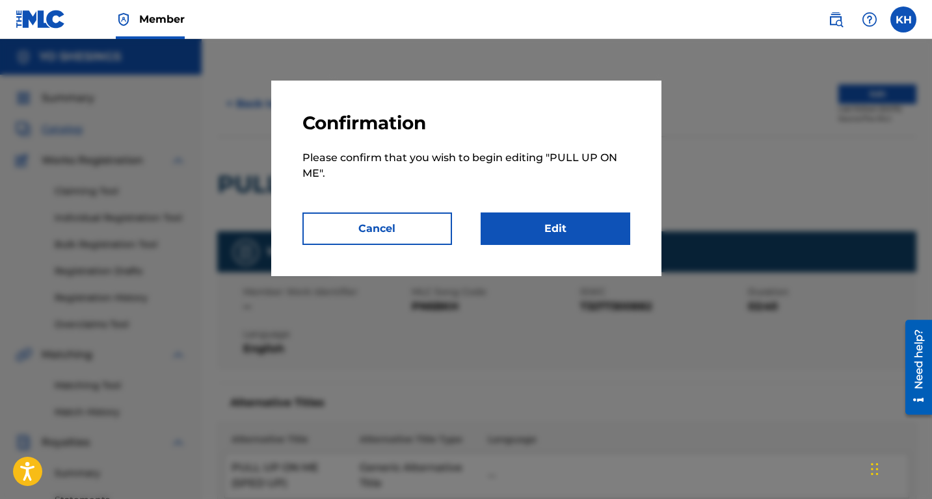
click at [567, 226] on link "Edit" at bounding box center [555, 229] width 150 height 33
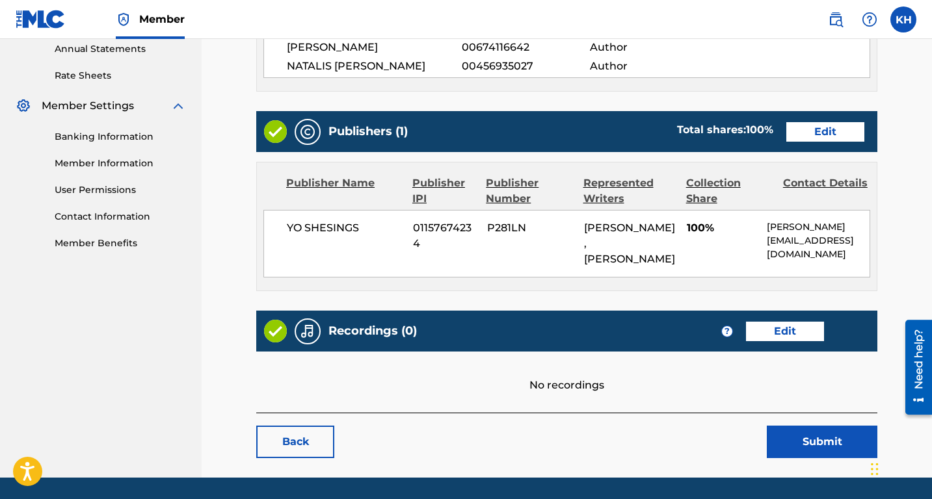
scroll to position [478, 0]
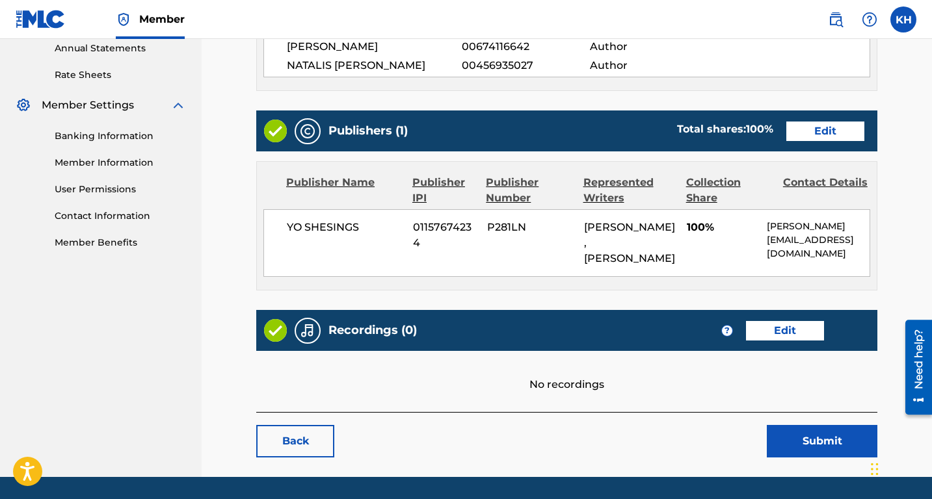
click at [833, 130] on link "Edit" at bounding box center [825, 132] width 78 height 20
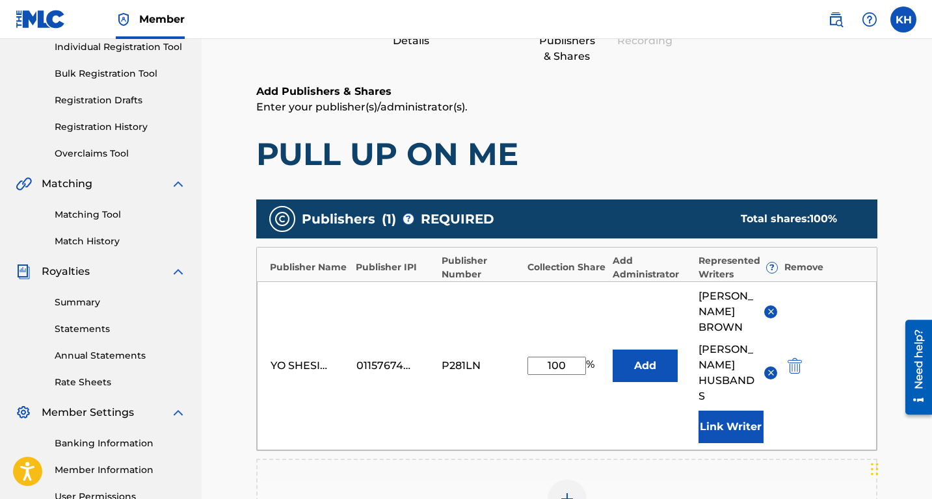
scroll to position [181, 0]
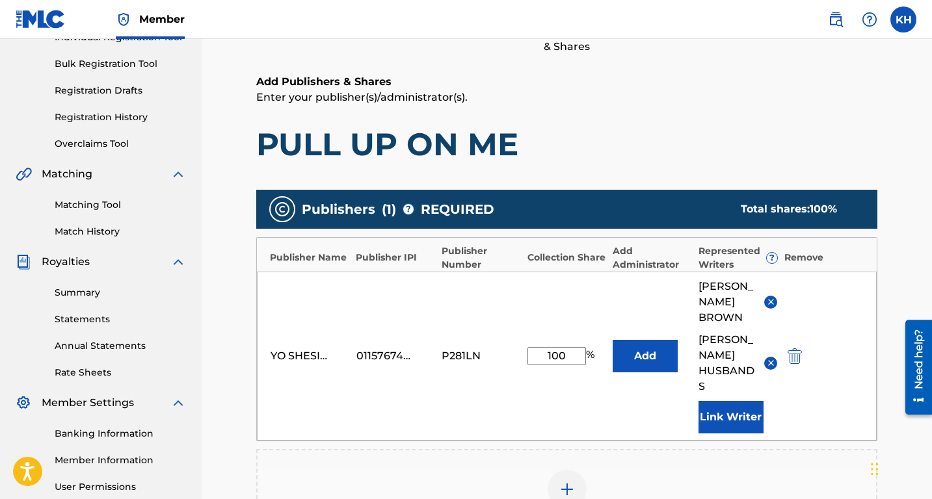
click at [769, 297] on img at bounding box center [771, 302] width 10 height 10
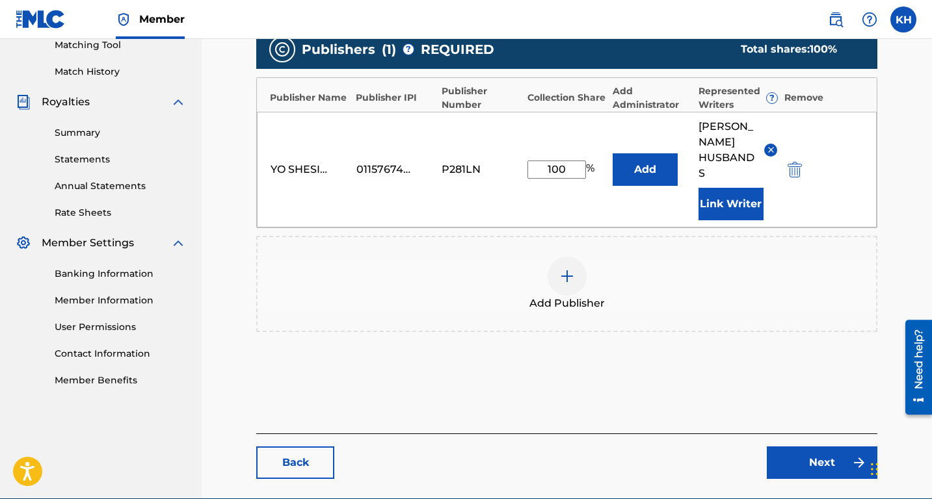
scroll to position [387, 0]
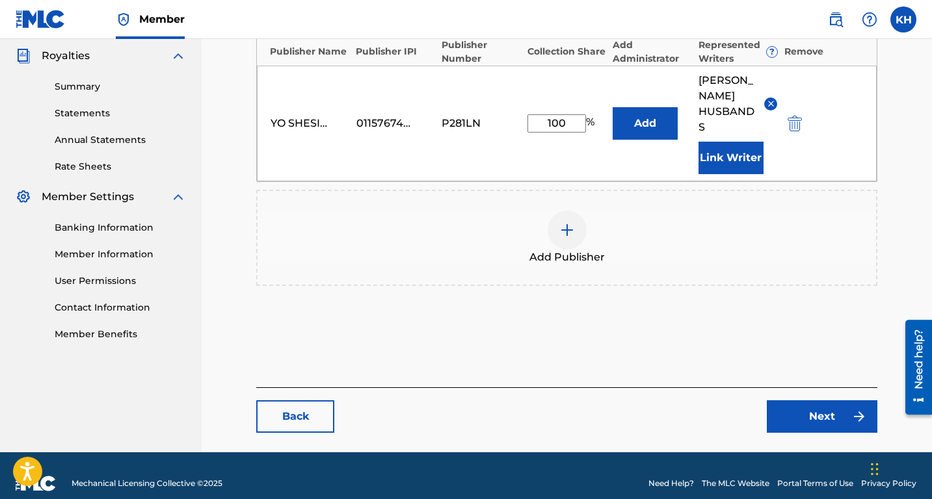
click at [784, 400] on link "Next" at bounding box center [821, 416] width 111 height 33
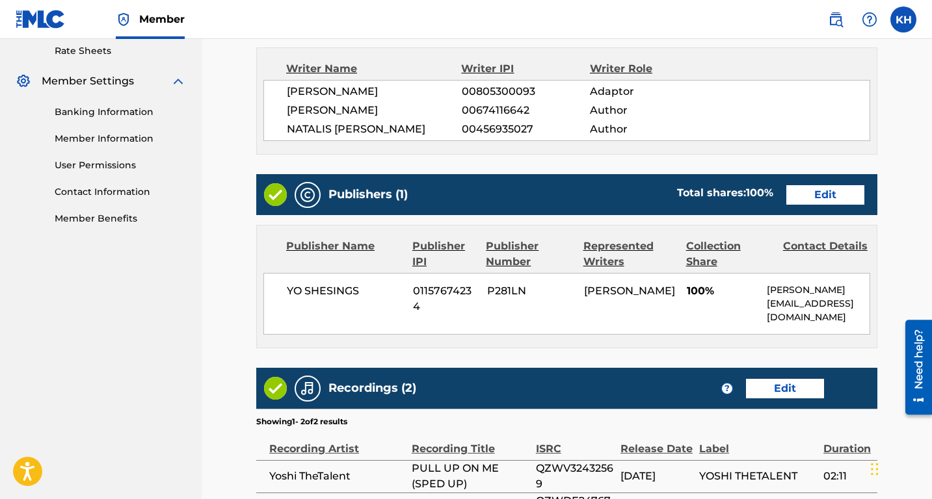
scroll to position [674, 0]
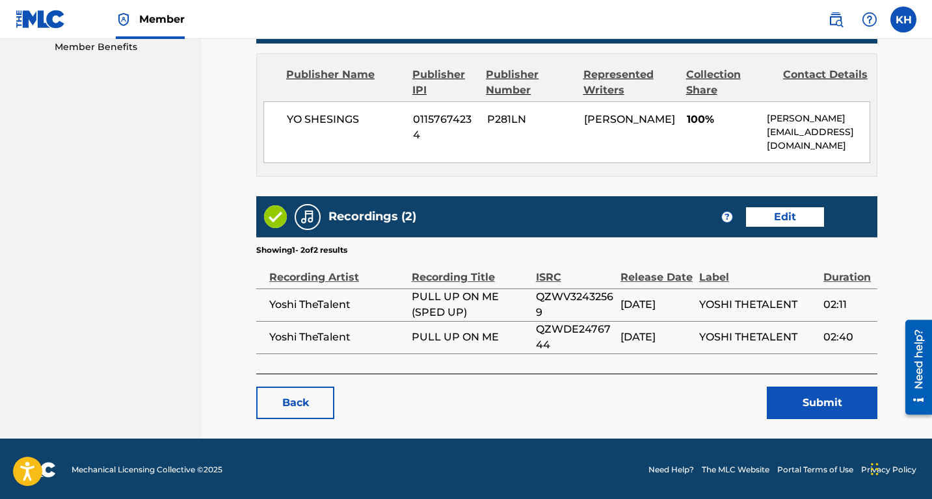
click at [811, 397] on button "Submit" at bounding box center [821, 403] width 111 height 33
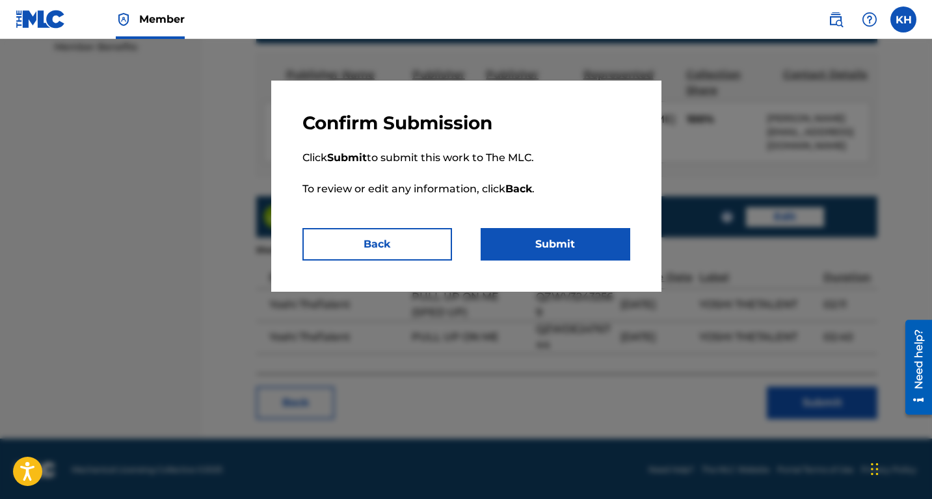
click at [549, 239] on button "Submit" at bounding box center [555, 244] width 150 height 33
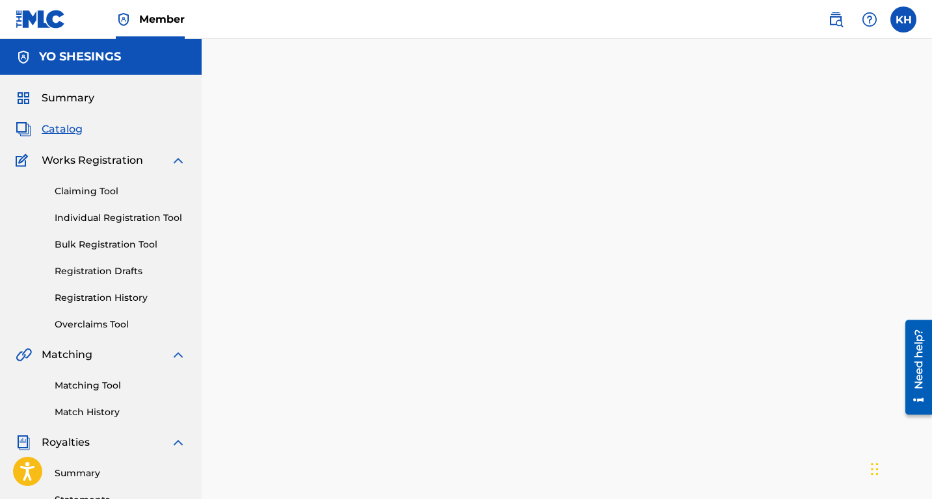
click at [67, 130] on span "Catalog" at bounding box center [62, 130] width 41 height 16
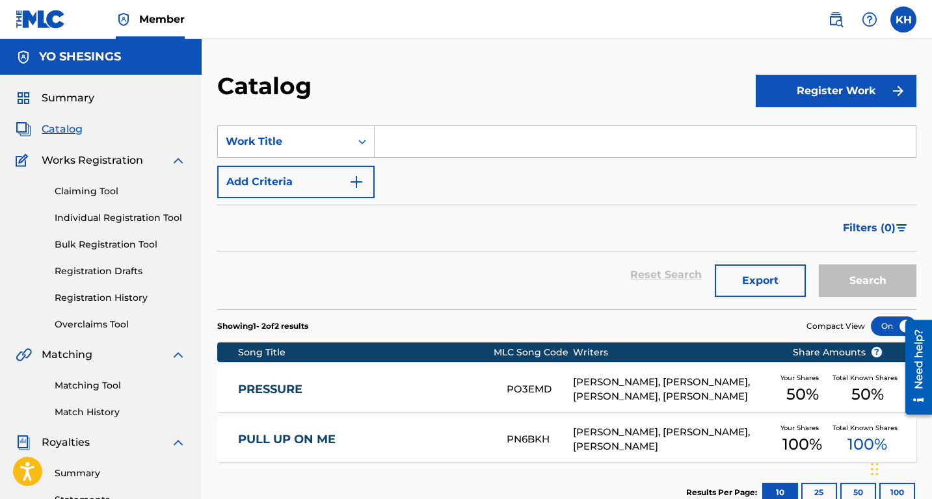
click at [659, 385] on div "[PERSON_NAME], [PERSON_NAME], [PERSON_NAME], [PERSON_NAME]" at bounding box center [672, 389] width 199 height 29
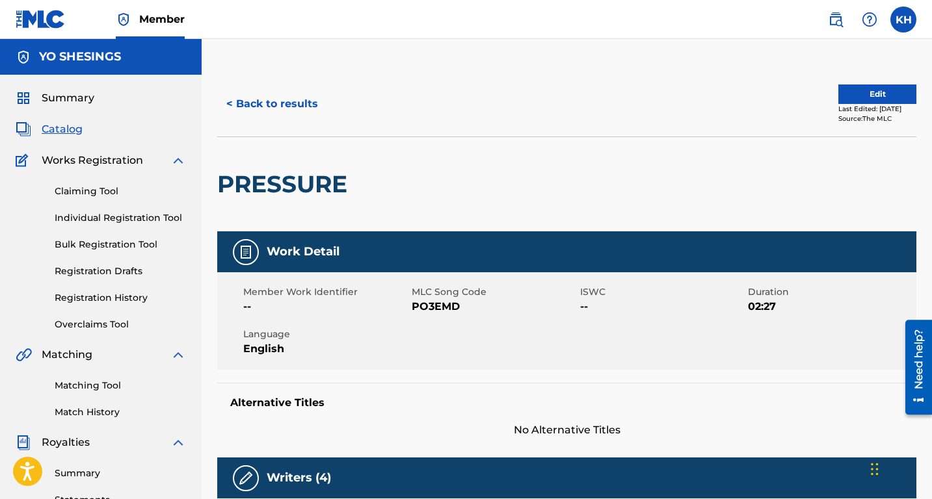
click at [864, 98] on button "Edit" at bounding box center [877, 95] width 78 height 20
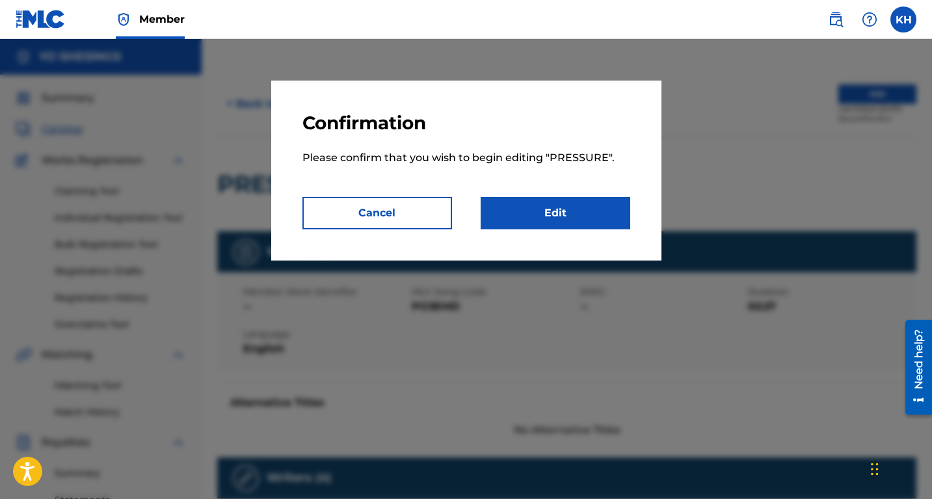
click at [610, 222] on link "Edit" at bounding box center [555, 213] width 150 height 33
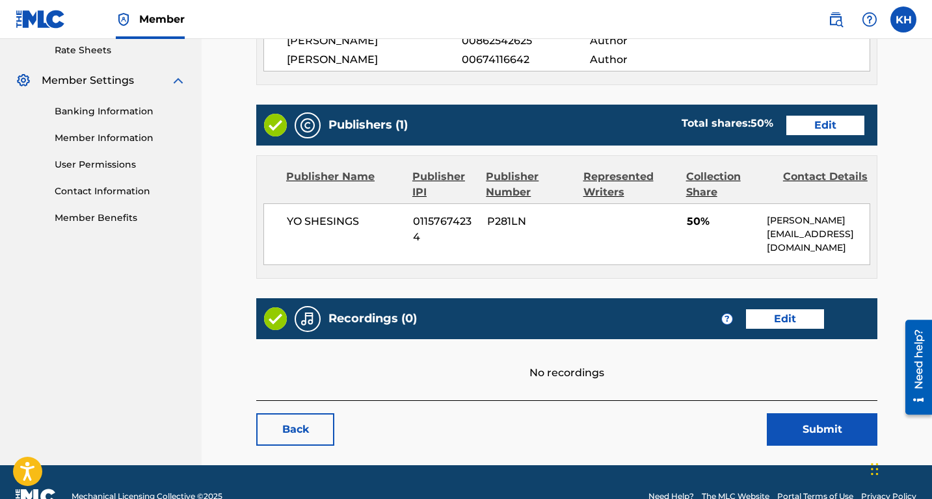
scroll to position [530, 0]
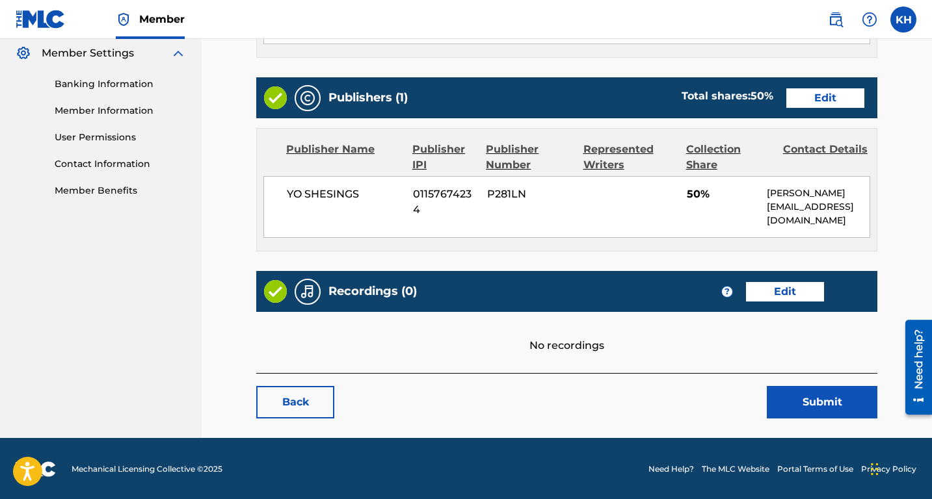
click at [815, 96] on link "Edit" at bounding box center [825, 98] width 78 height 20
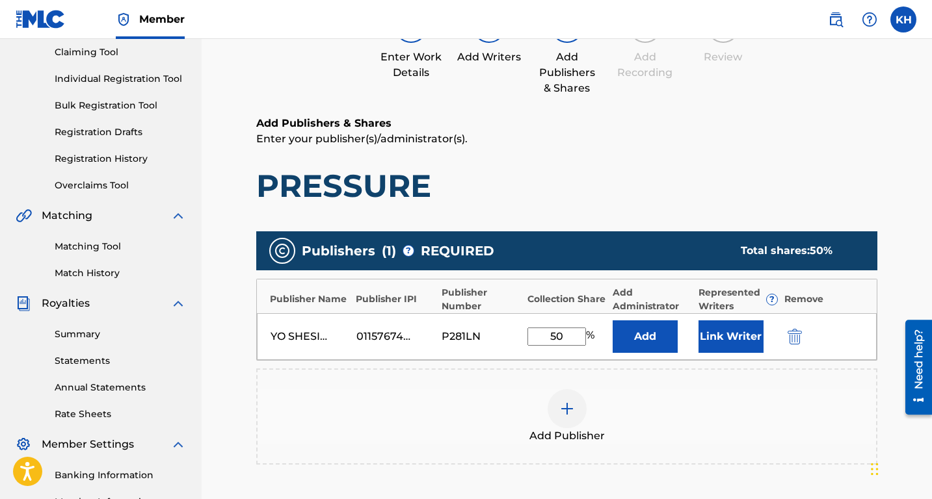
scroll to position [192, 0]
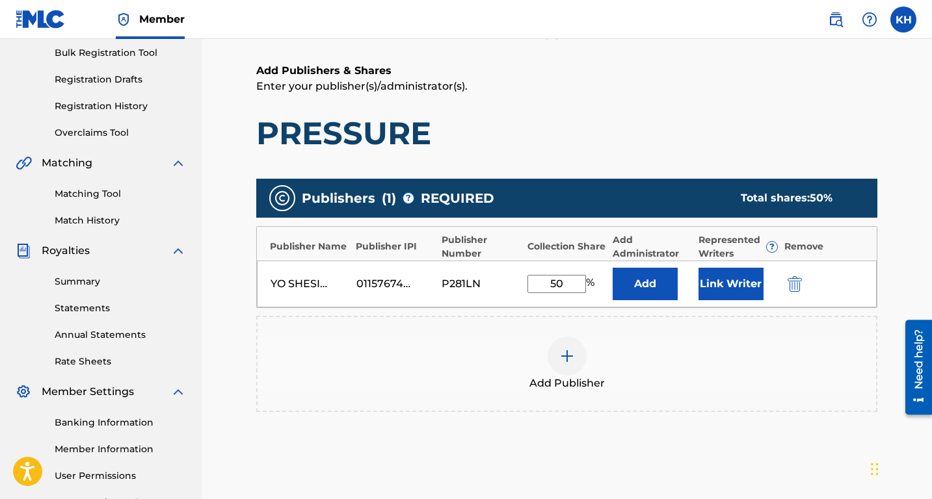
click at [569, 281] on input "50" at bounding box center [556, 284] width 59 height 18
type input "5"
type input "100"
click at [715, 284] on button "Link Writer" at bounding box center [730, 284] width 65 height 33
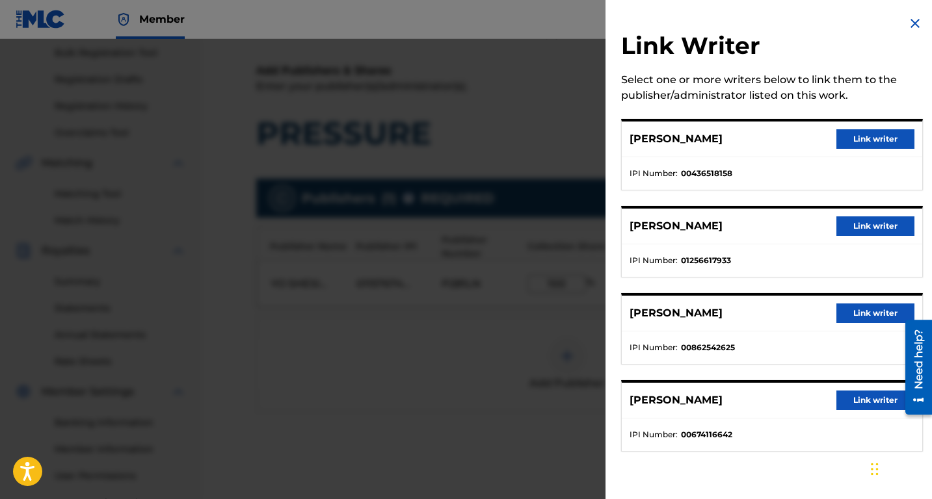
click at [857, 402] on button "Link writer" at bounding box center [875, 401] width 78 height 20
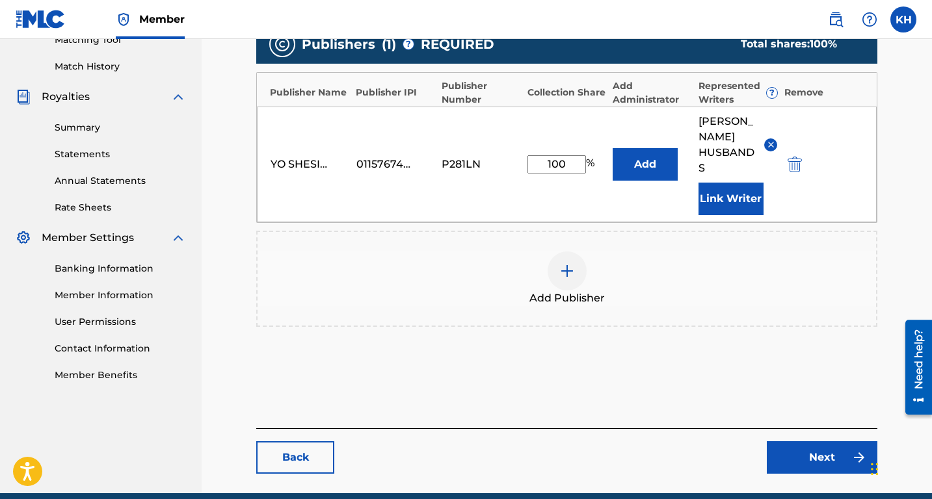
scroll to position [387, 0]
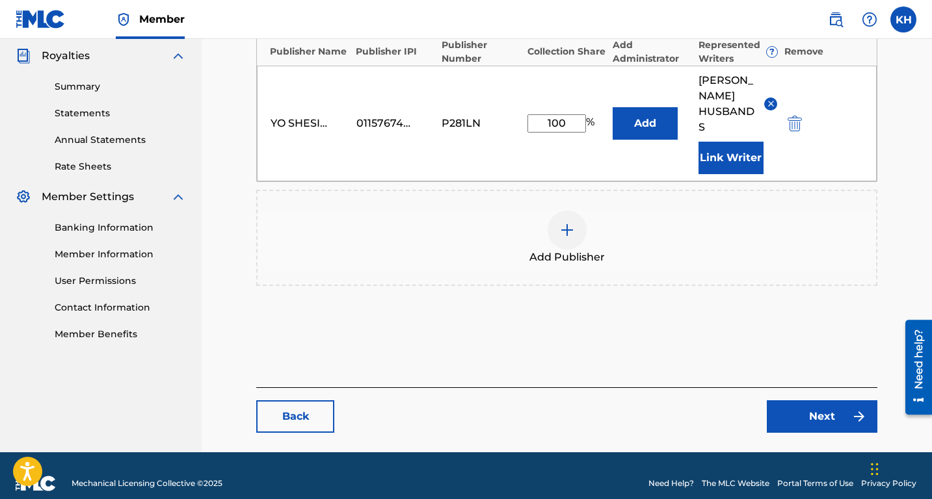
click at [805, 400] on link "Next" at bounding box center [821, 416] width 111 height 33
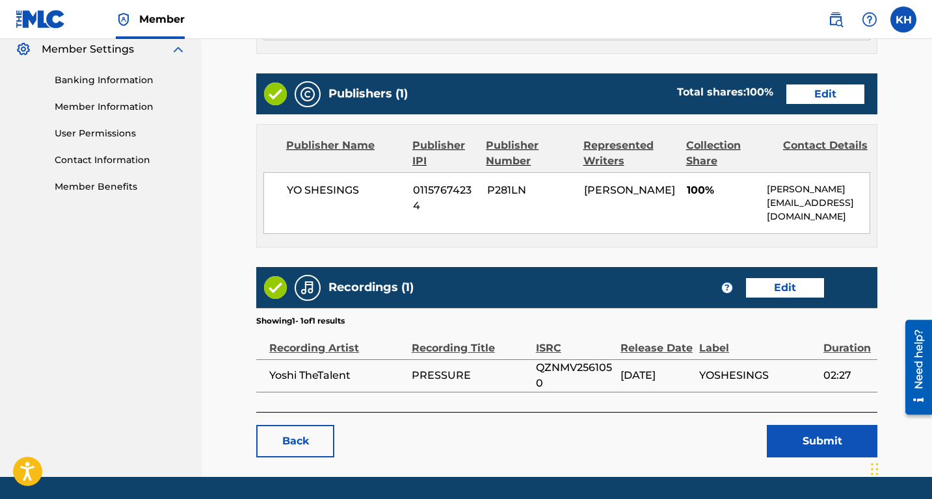
scroll to position [573, 0]
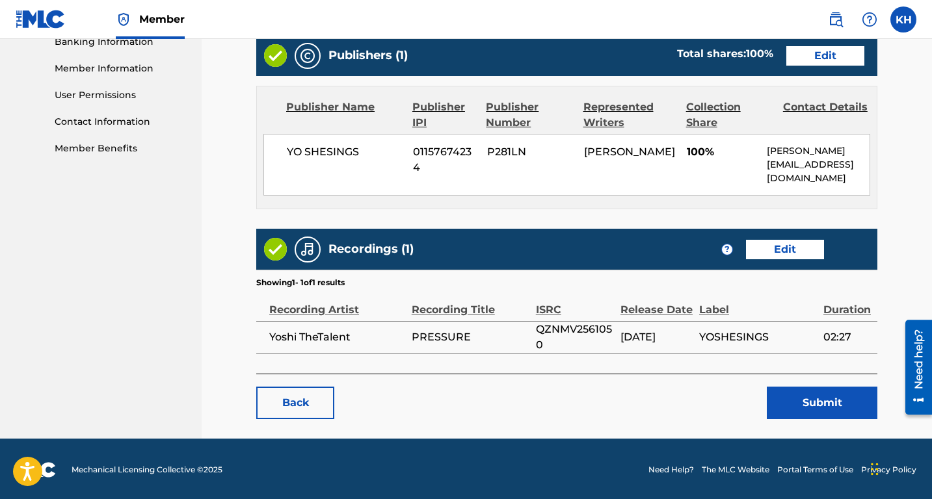
click at [798, 402] on button "Submit" at bounding box center [821, 403] width 111 height 33
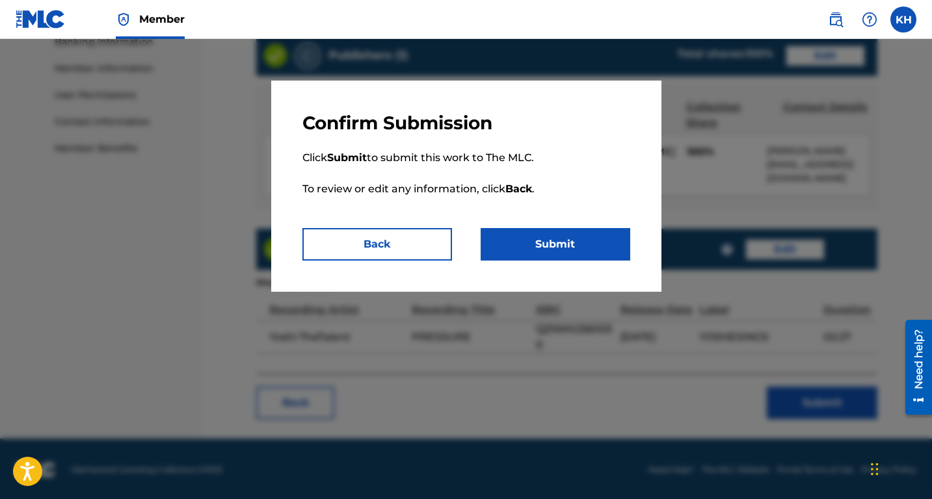
click at [564, 259] on button "Submit" at bounding box center [555, 244] width 150 height 33
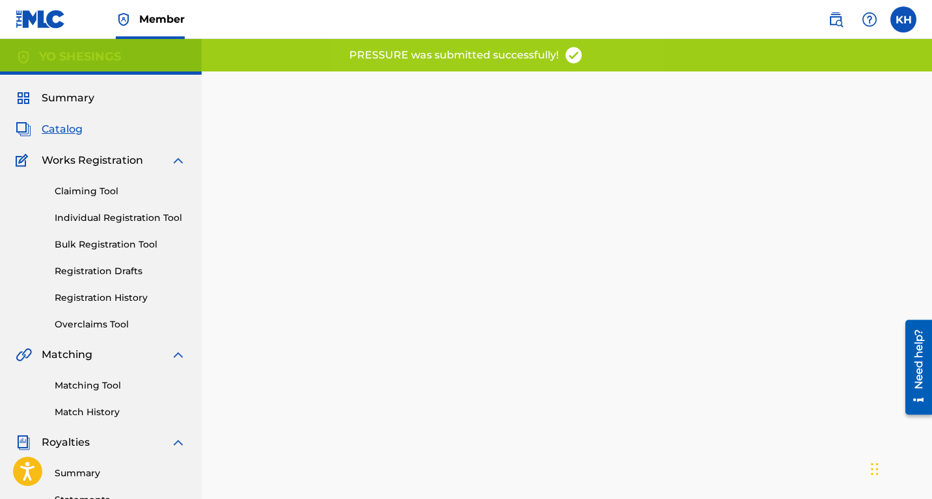
click at [69, 135] on span "Catalog" at bounding box center [62, 130] width 41 height 16
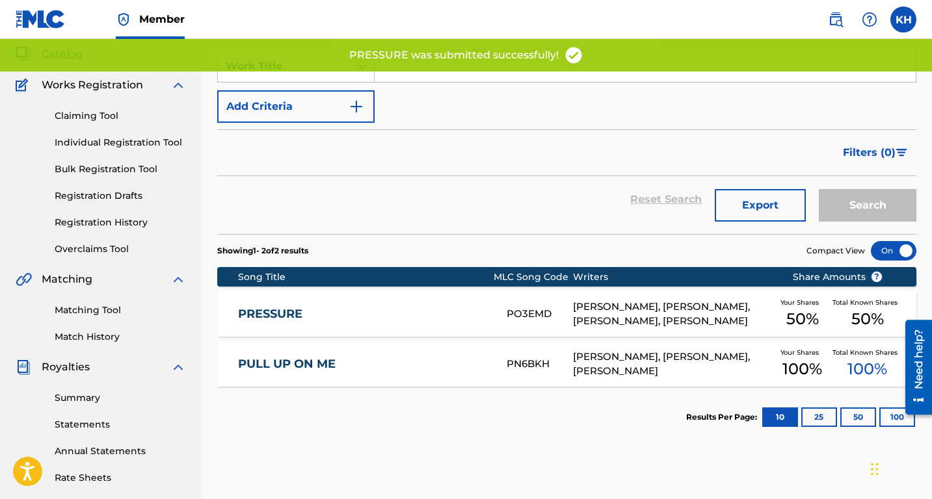
scroll to position [80, 0]
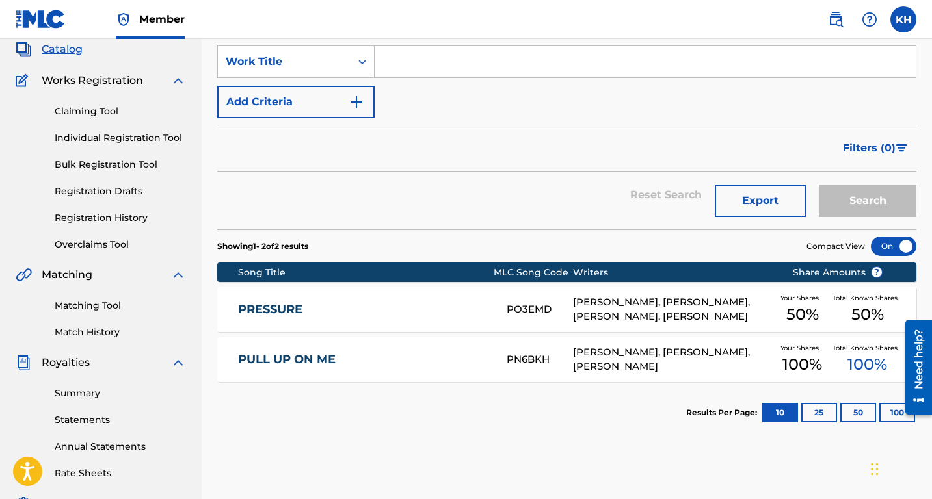
click at [638, 363] on div "[PERSON_NAME], [PERSON_NAME], [PERSON_NAME]" at bounding box center [672, 359] width 199 height 29
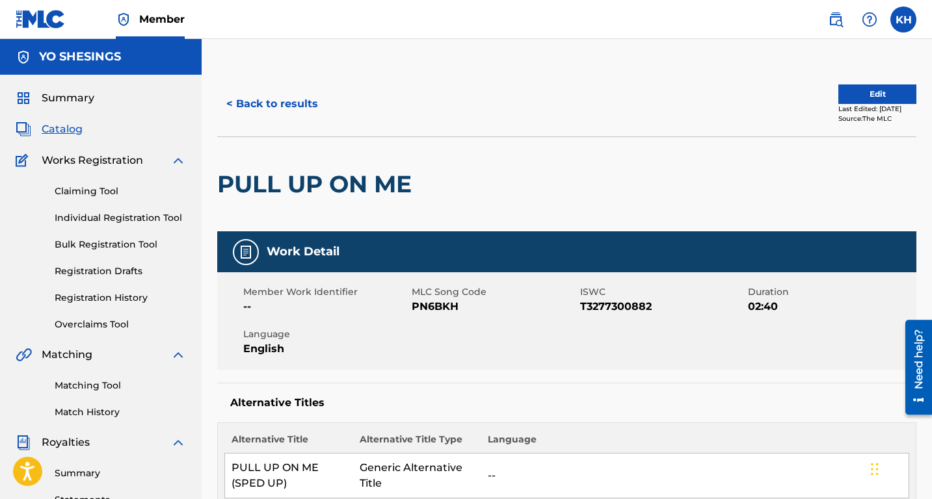
click at [79, 191] on link "Claiming Tool" at bounding box center [120, 192] width 131 height 14
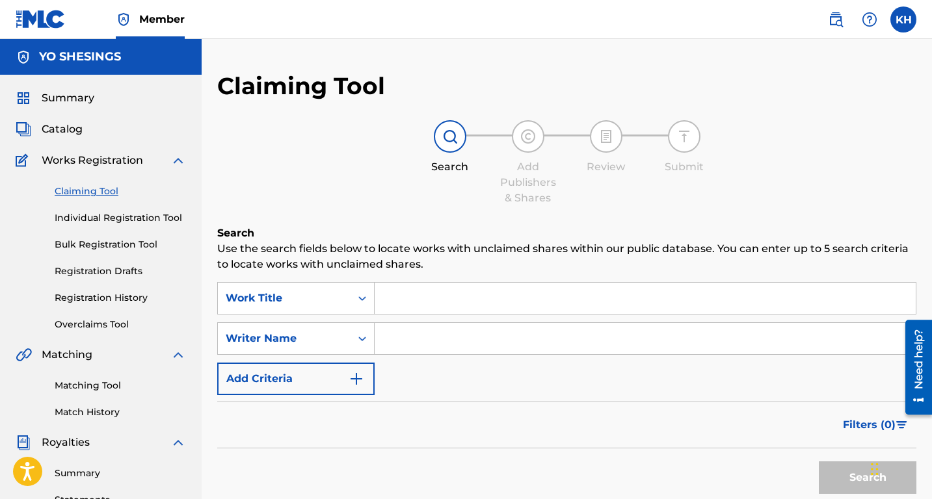
click at [389, 302] on input "Search Form" at bounding box center [644, 298] width 541 height 31
click at [397, 338] on input "Search Form" at bounding box center [644, 338] width 541 height 31
type input "[PERSON_NAME]"
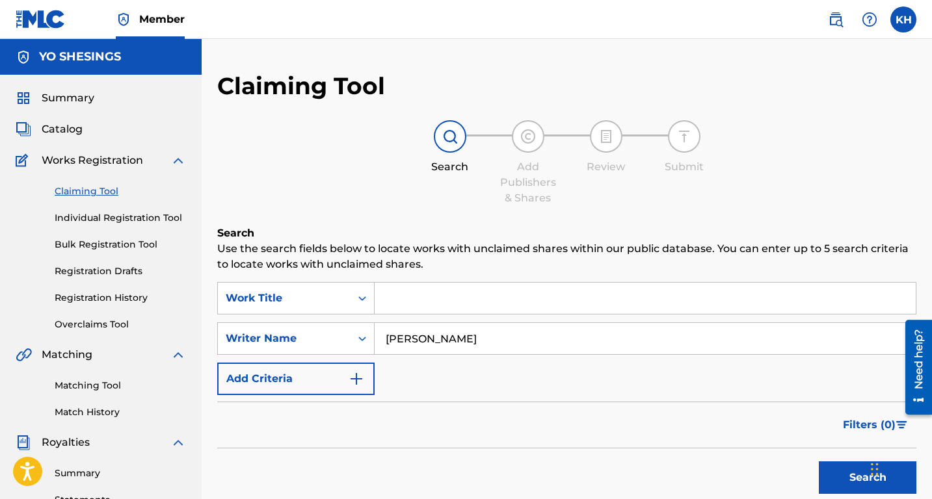
click at [429, 306] on input "Search Form" at bounding box center [644, 298] width 541 height 31
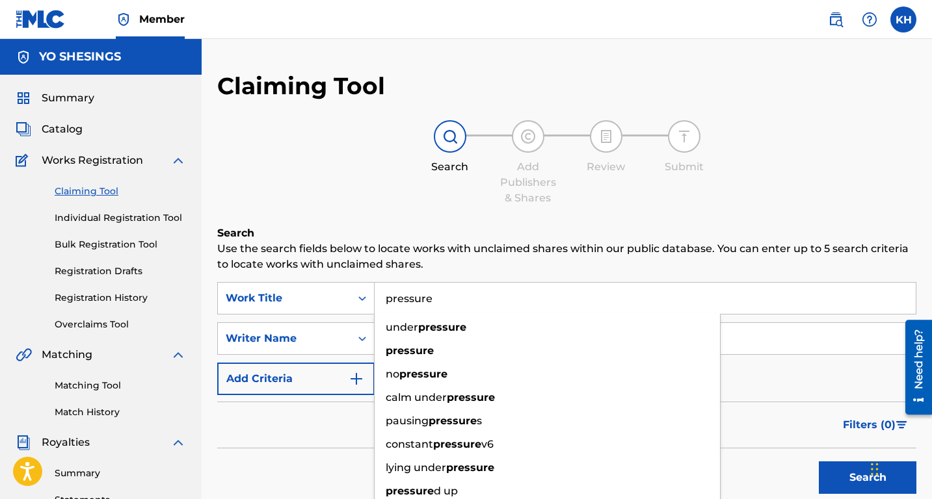
type input "pressure"
click at [718, 183] on div "Search Add Publishers & Shares Review Submit" at bounding box center [566, 163] width 699 height 86
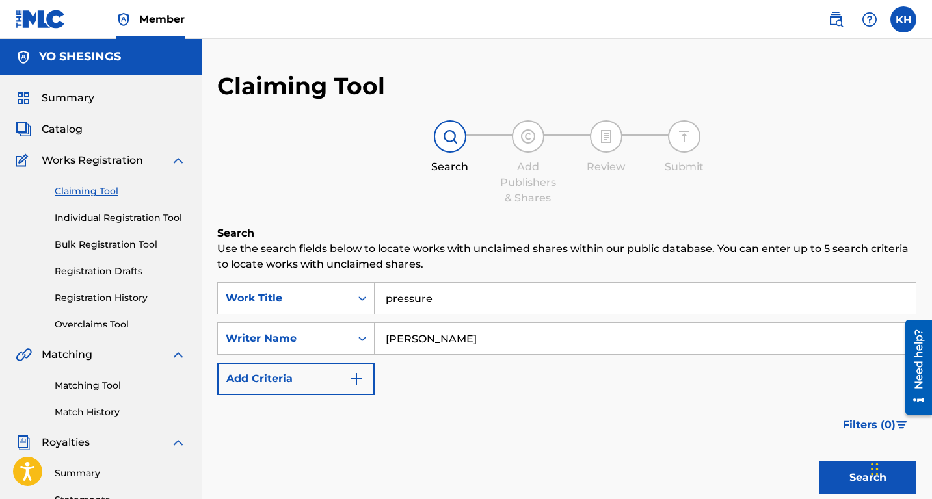
click at [820, 475] on button "Search" at bounding box center [867, 478] width 98 height 33
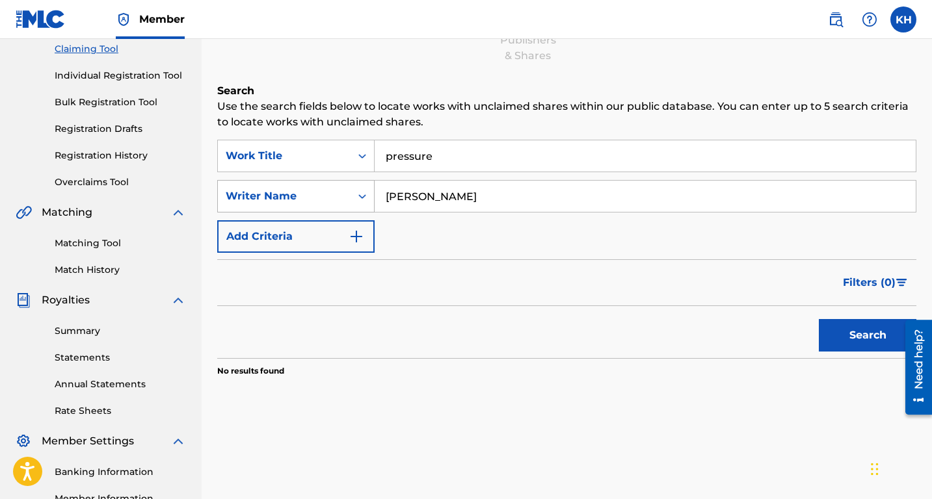
scroll to position [154, 0]
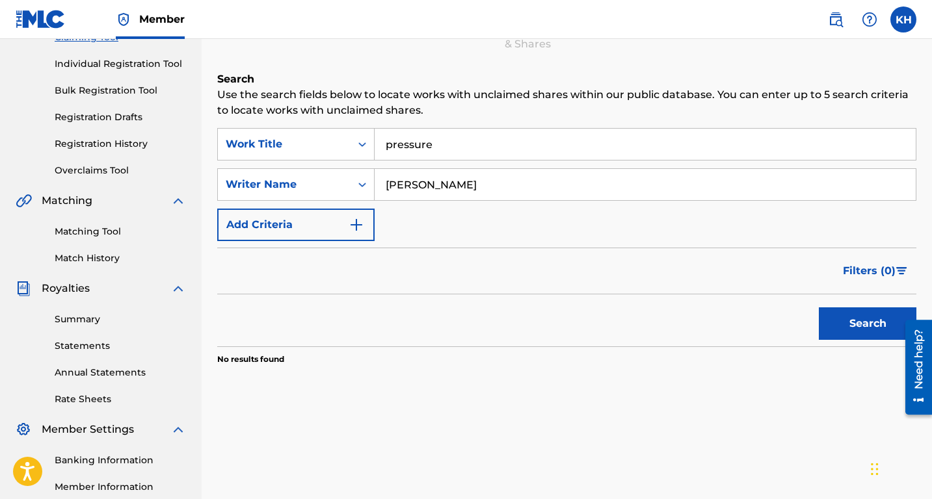
click at [319, 213] on button "Add Criteria" at bounding box center [295, 225] width 157 height 33
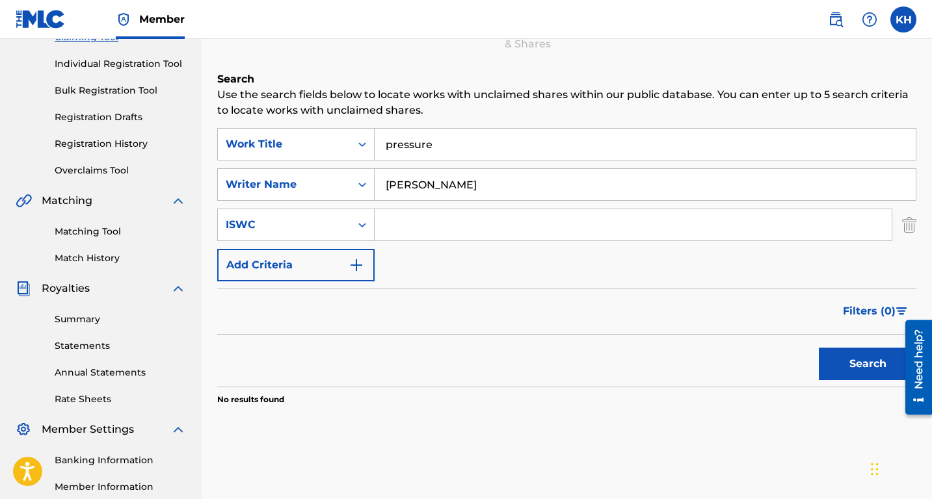
click at [391, 218] on input "Search Form" at bounding box center [632, 224] width 517 height 31
click at [382, 233] on input "Search Form" at bounding box center [632, 224] width 517 height 31
click at [358, 261] on img "Search Form" at bounding box center [356, 265] width 16 height 16
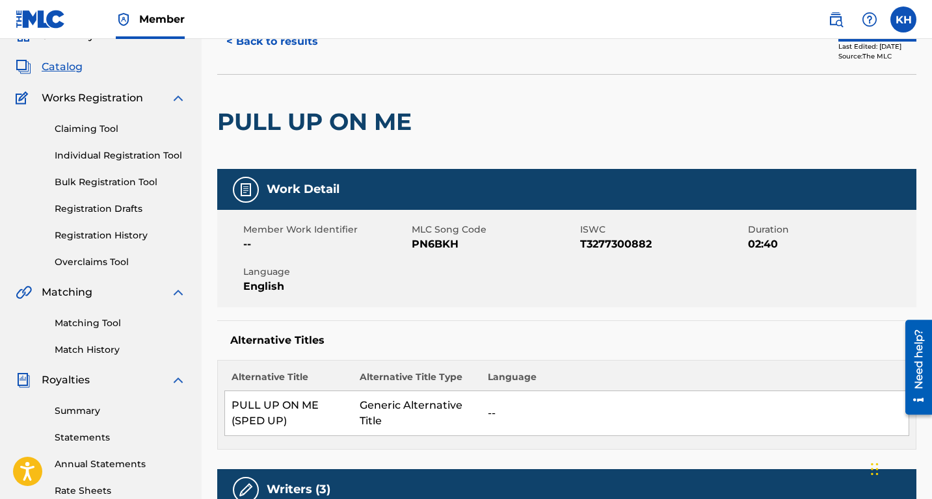
scroll to position [55, 0]
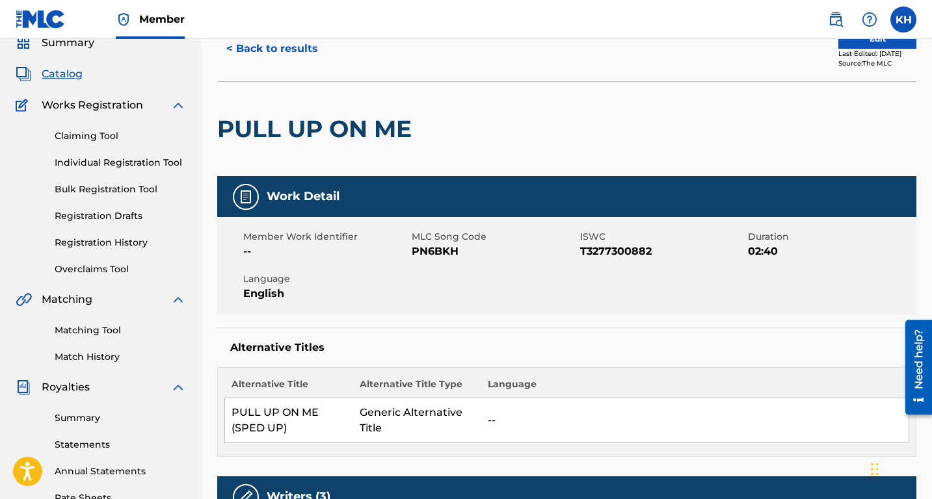
click at [105, 332] on link "Matching Tool" at bounding box center [120, 331] width 131 height 14
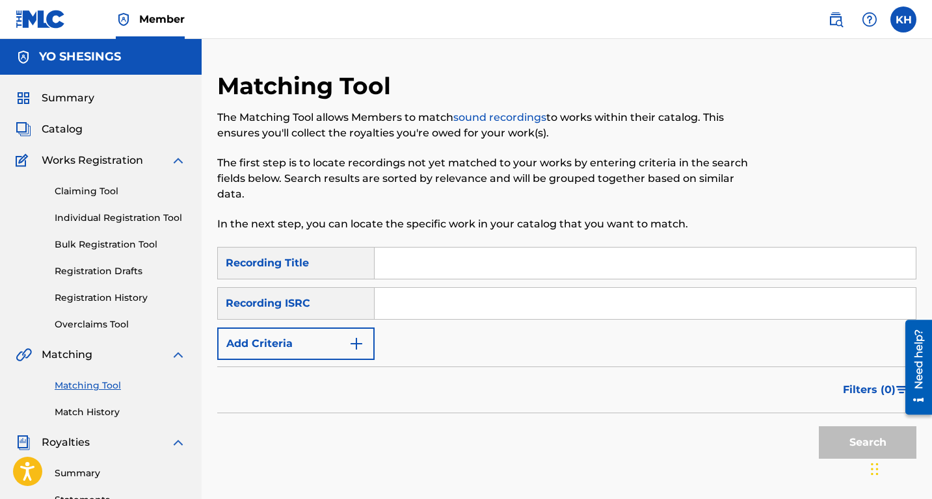
click at [385, 257] on input "Search Form" at bounding box center [644, 263] width 541 height 31
click at [384, 274] on input "Search Form" at bounding box center [644, 263] width 541 height 31
type input "pressure"
click at [403, 300] on input "Search Form" at bounding box center [644, 303] width 541 height 31
paste input "QZNMV2561050"
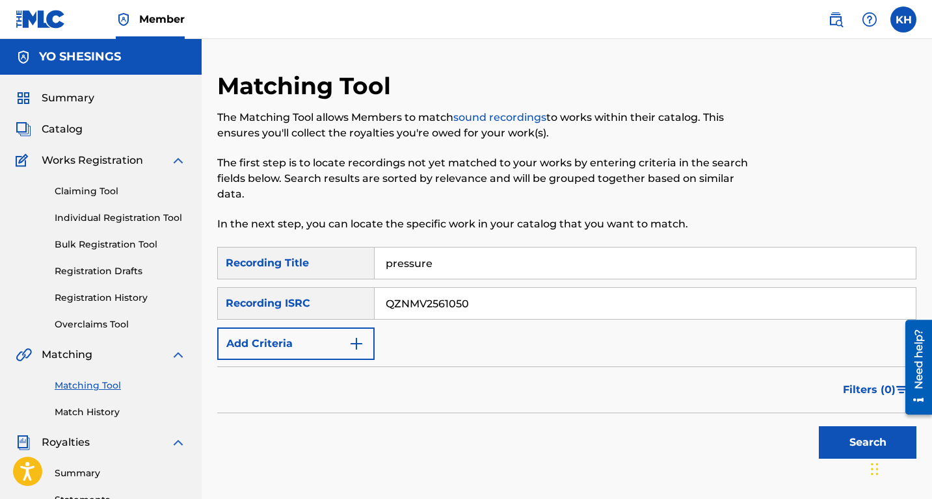
type input "QZNMV2561050"
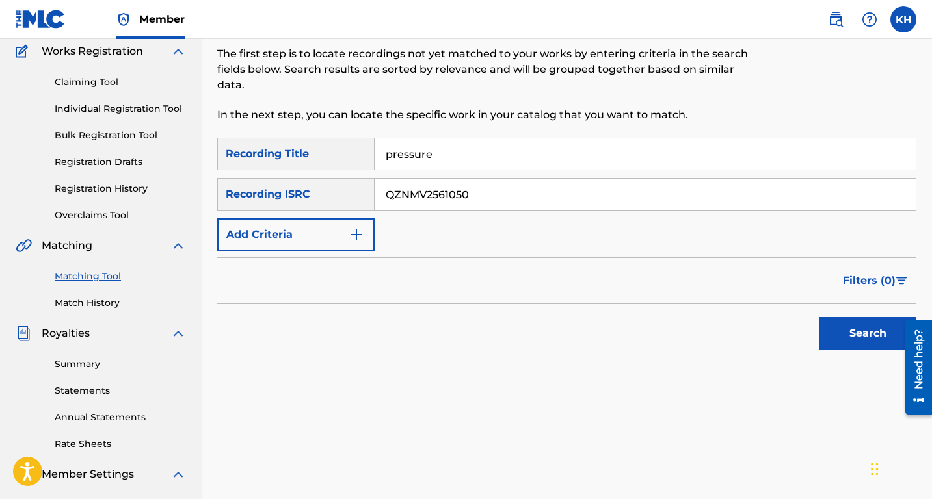
scroll to position [137, 0]
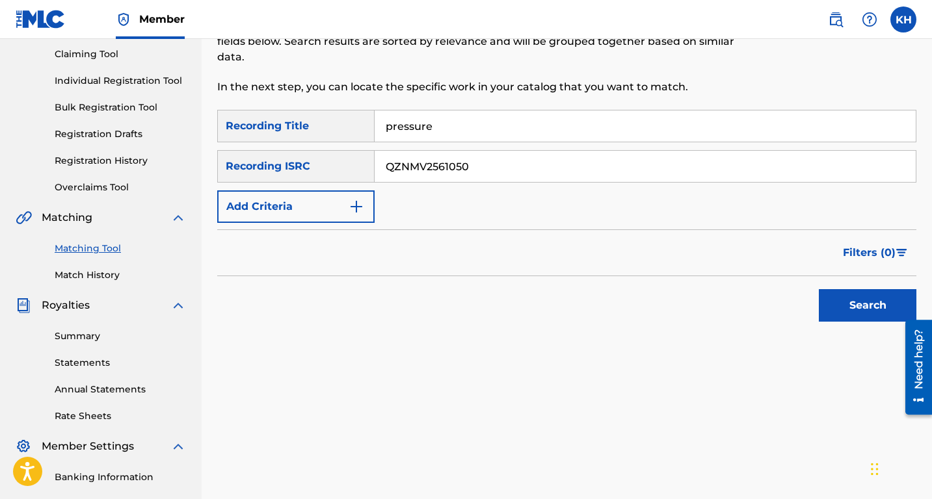
click at [841, 299] on button "Search" at bounding box center [867, 305] width 98 height 33
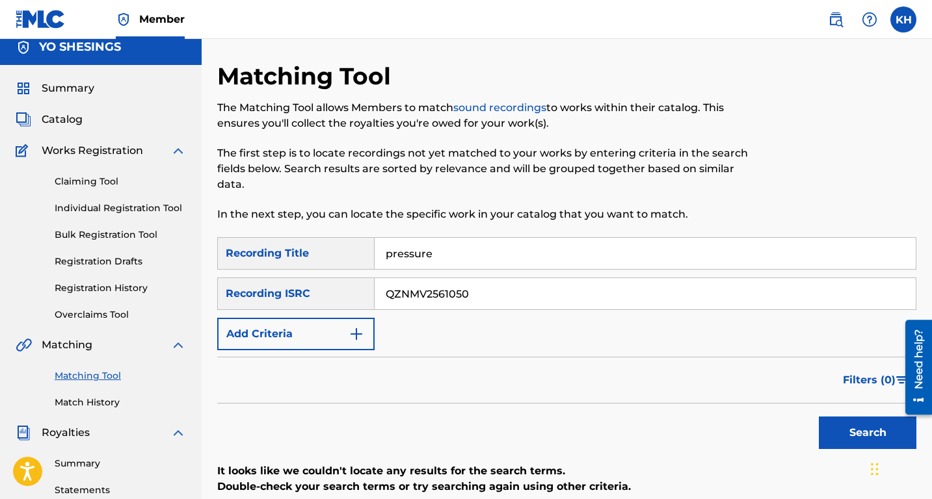
scroll to position [0, 0]
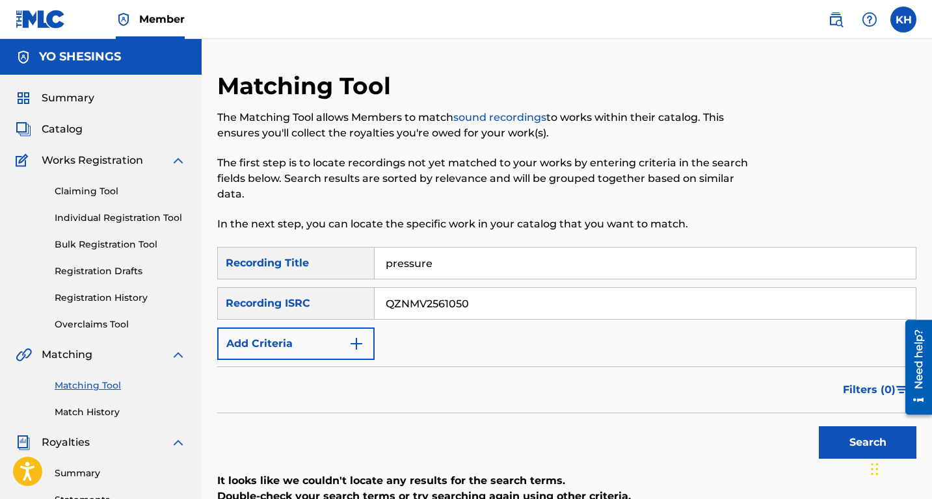
click at [391, 263] on input "pressure" at bounding box center [644, 263] width 541 height 31
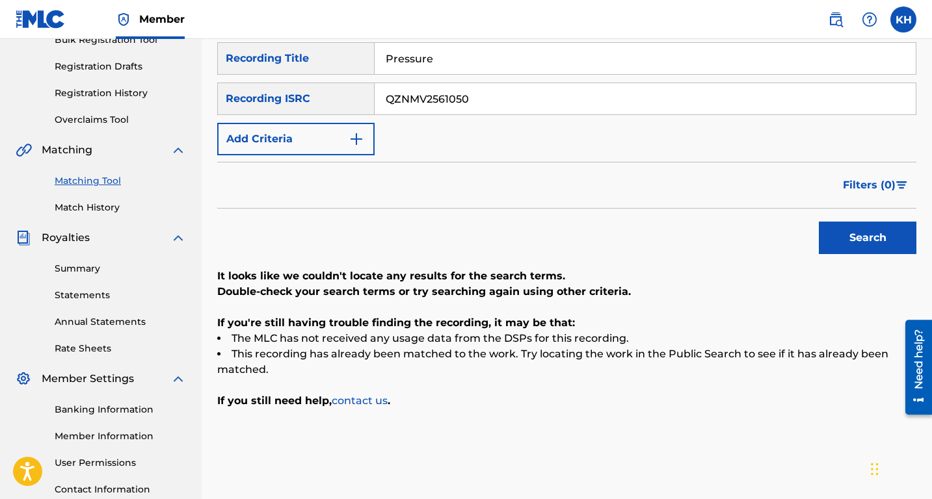
scroll to position [215, 0]
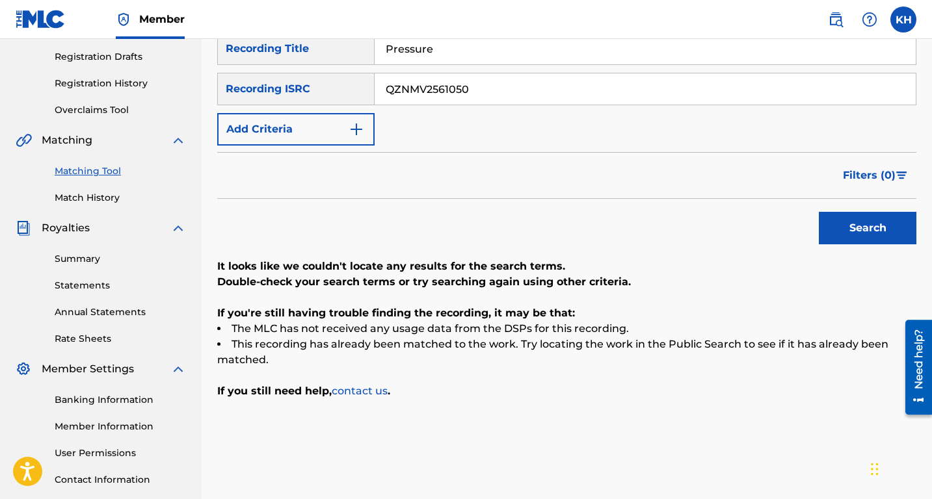
type input "Pressure"
click at [855, 220] on button "Search" at bounding box center [867, 228] width 98 height 33
click at [355, 127] on img "Search Form" at bounding box center [356, 130] width 16 height 16
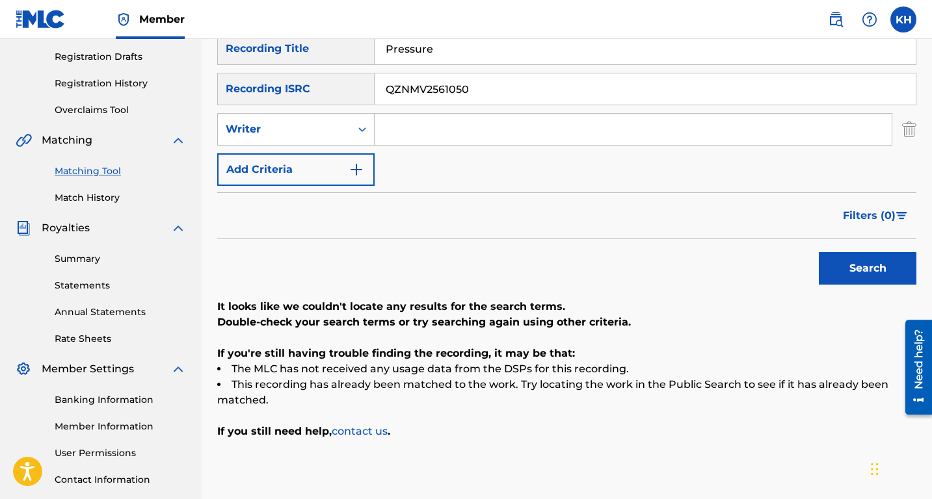
click at [395, 126] on input "Search Form" at bounding box center [632, 129] width 517 height 31
type input "[PERSON_NAME]"
click at [837, 244] on div "Search" at bounding box center [864, 265] width 104 height 52
click at [838, 264] on button "Search" at bounding box center [867, 268] width 98 height 33
click at [356, 177] on button "Add Criteria" at bounding box center [295, 169] width 157 height 33
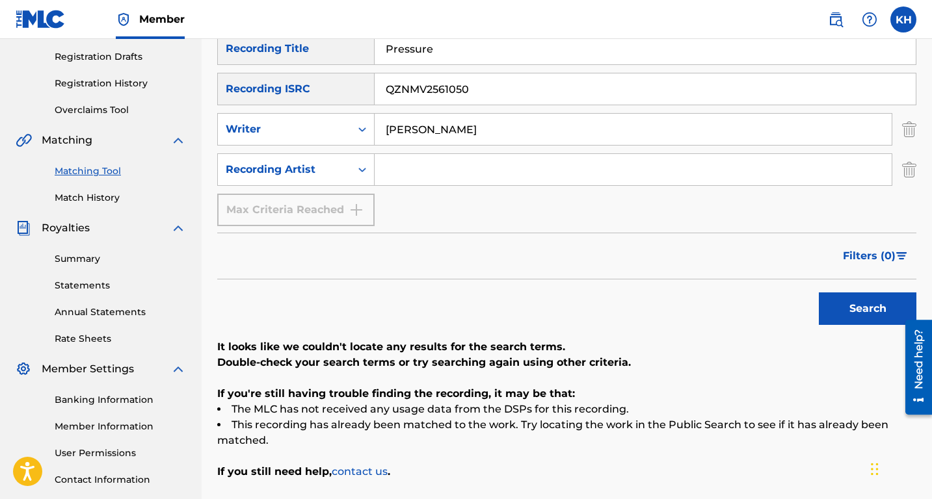
click at [405, 171] on input "Search Form" at bounding box center [632, 169] width 517 height 31
type input "Yoshi TheTalent"
click at [831, 315] on button "Search" at bounding box center [867, 309] width 98 height 33
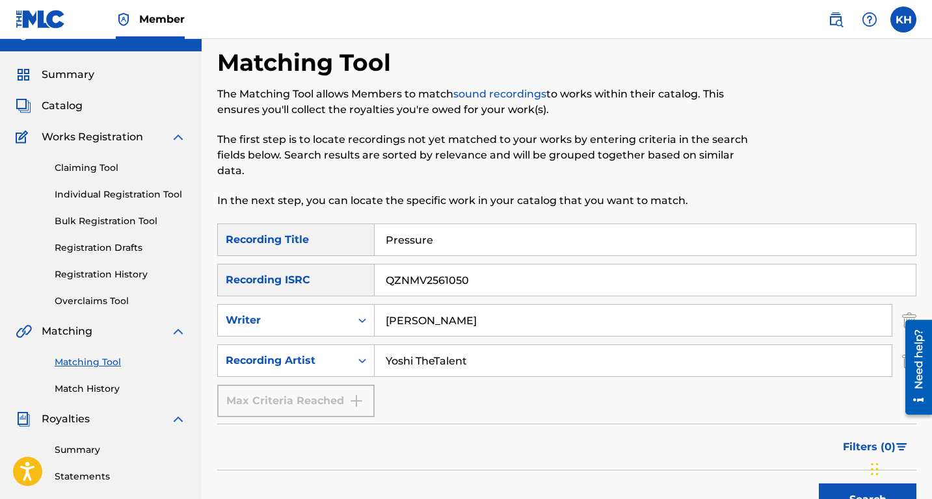
scroll to position [0, 0]
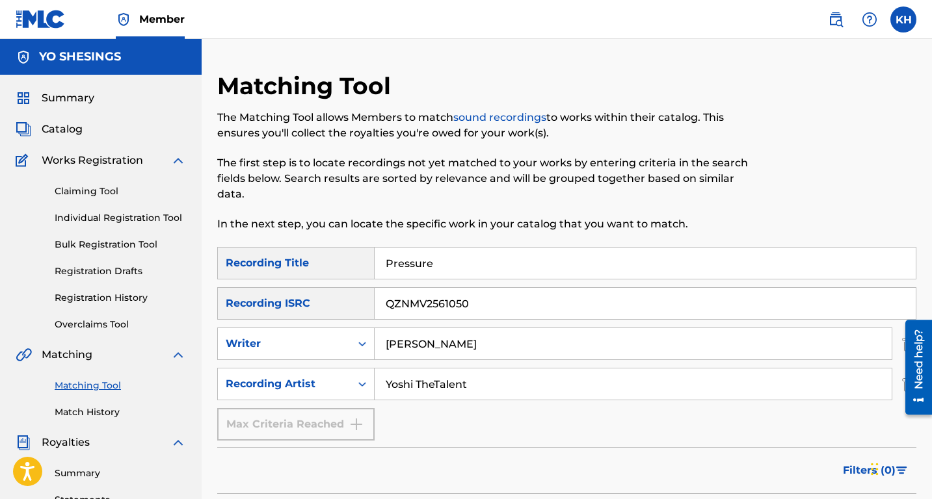
click at [111, 218] on link "Individual Registration Tool" at bounding box center [120, 218] width 131 height 14
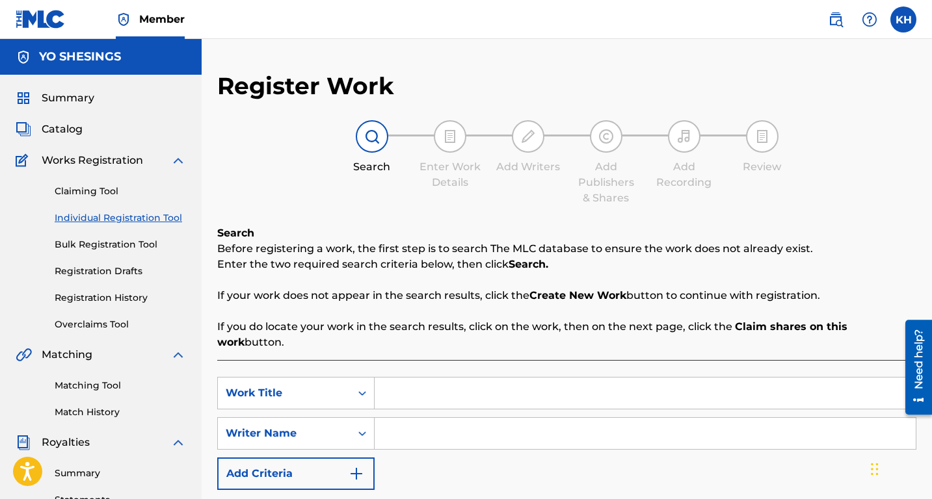
click at [111, 324] on link "Overclaims Tool" at bounding box center [120, 325] width 131 height 14
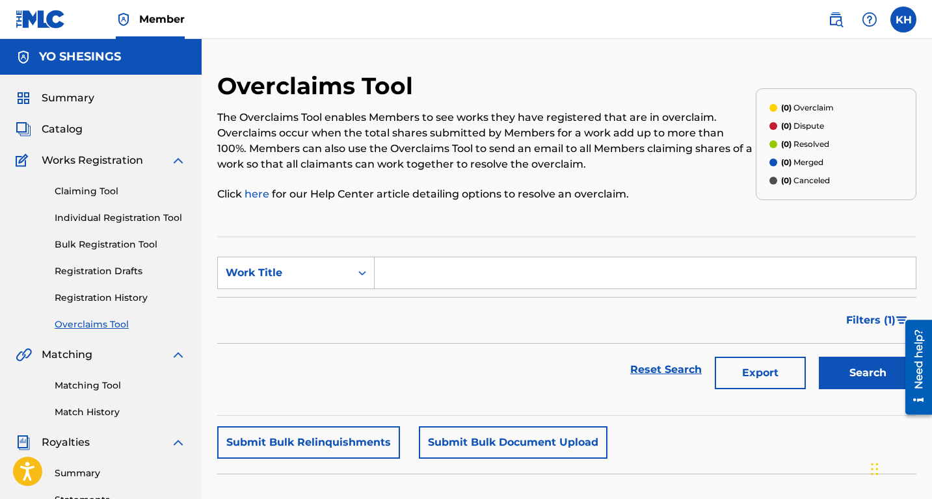
click at [68, 135] on span "Catalog" at bounding box center [62, 130] width 41 height 16
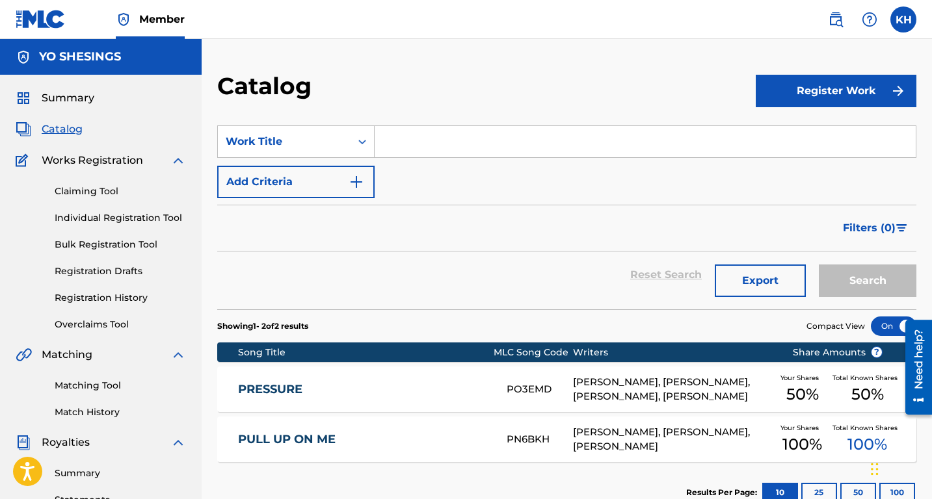
click at [677, 396] on div "[PERSON_NAME], [PERSON_NAME], [PERSON_NAME], [PERSON_NAME]" at bounding box center [672, 389] width 199 height 29
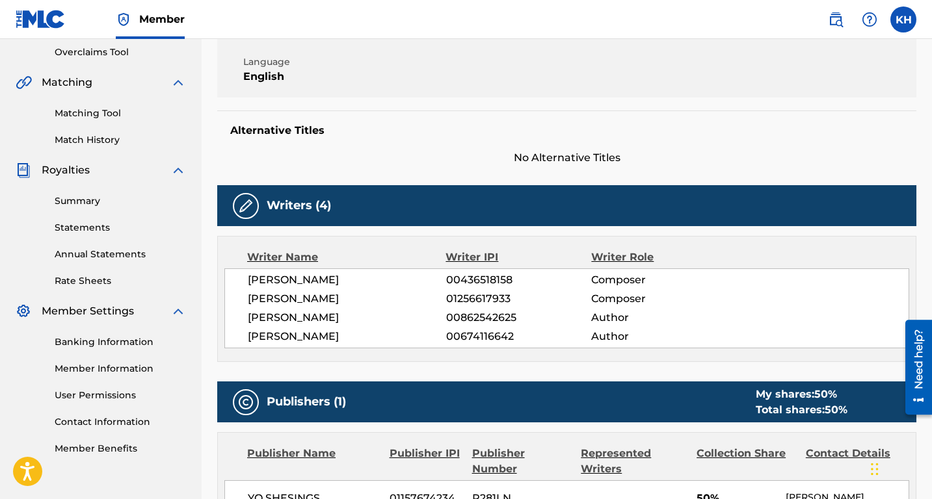
scroll to position [264, 0]
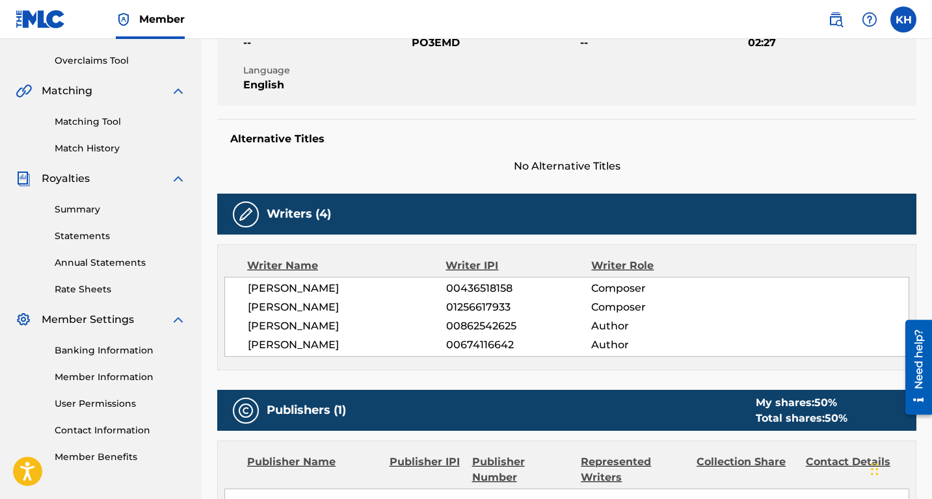
click at [93, 147] on link "Match History" at bounding box center [120, 149] width 131 height 14
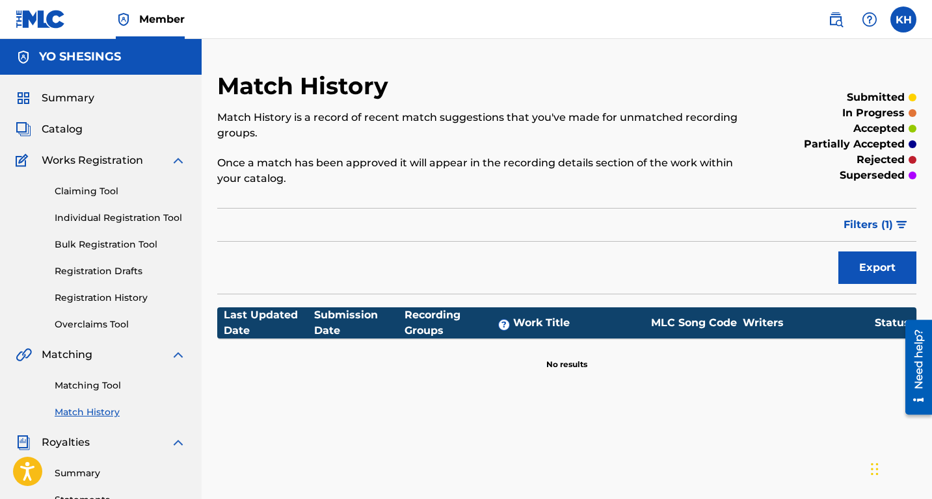
click at [98, 384] on link "Matching Tool" at bounding box center [120, 386] width 131 height 14
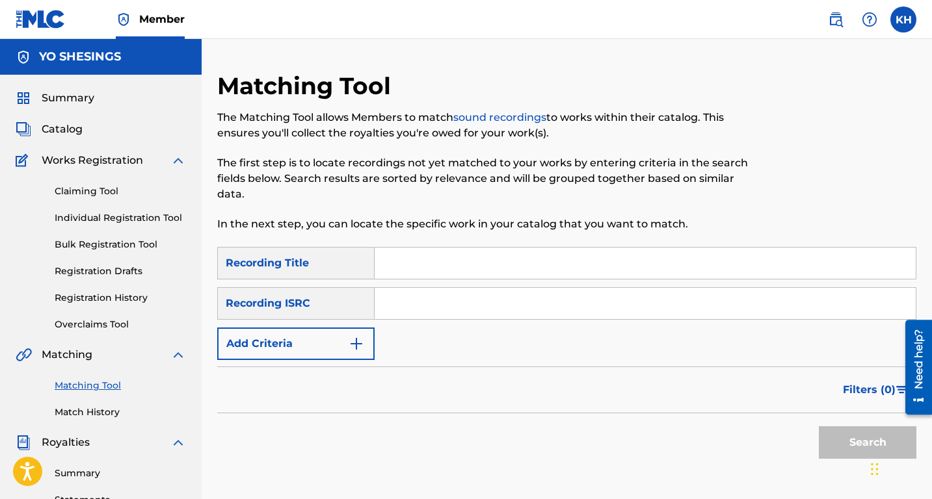
click at [415, 239] on div "Matching Tool The Matching Tool allows Members to match sound recordings to wor…" at bounding box center [486, 160] width 538 height 176
click at [415, 255] on input "Search Form" at bounding box center [644, 263] width 541 height 31
type input "pressure"
click at [421, 317] on input "Search Form" at bounding box center [644, 303] width 541 height 31
type input "QZNMV2561050"
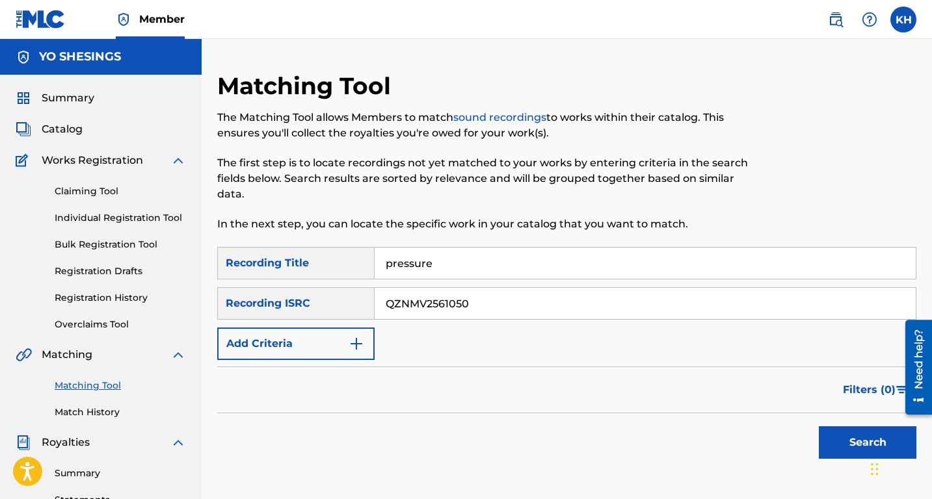
click at [356, 348] on img "Search Form" at bounding box center [356, 344] width 16 height 16
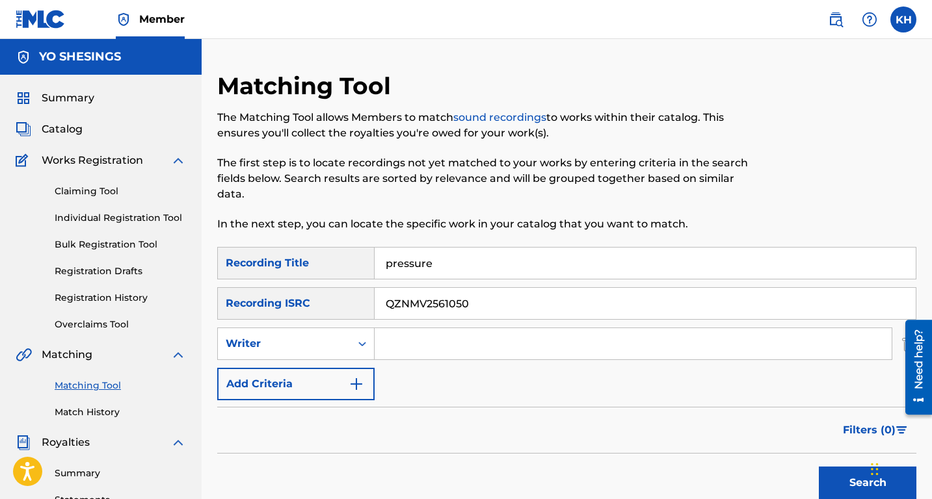
click at [407, 347] on input "Search Form" at bounding box center [632, 343] width 517 height 31
type input "[PERSON_NAME] [PERSON_NAME]"
click at [838, 486] on button "Search" at bounding box center [867, 483] width 98 height 33
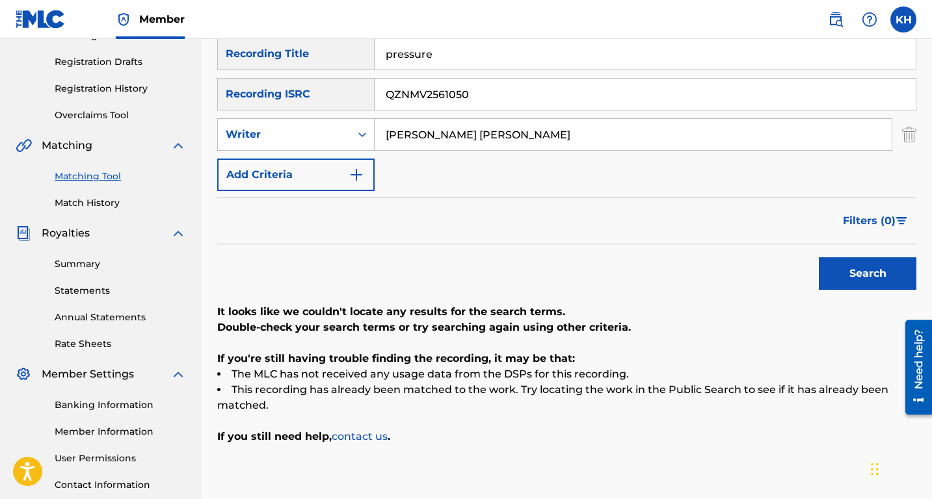
scroll to position [208, 0]
click at [369, 443] on link "contact us" at bounding box center [360, 438] width 56 height 12
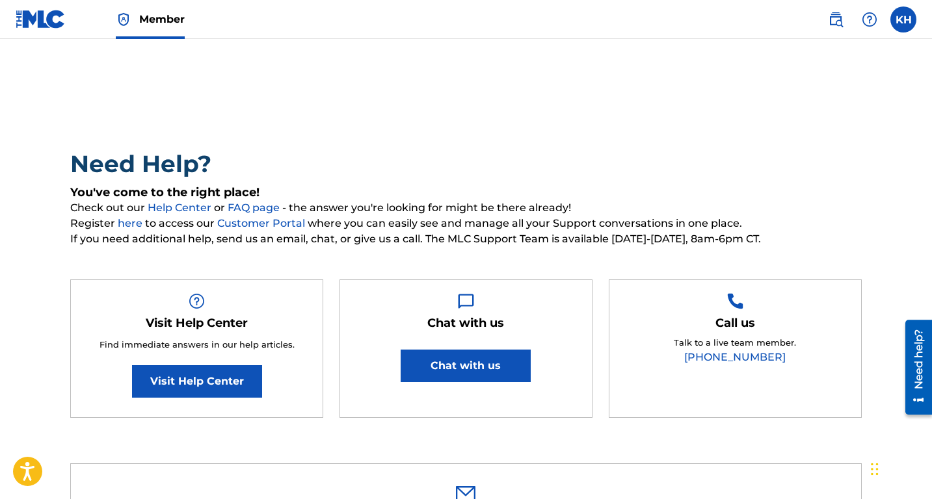
click at [445, 372] on button "Chat with us" at bounding box center [465, 366] width 130 height 33
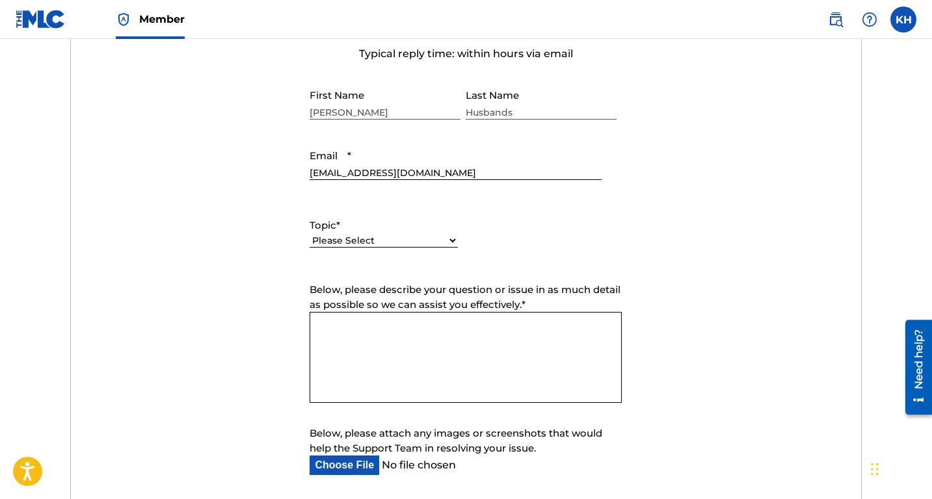
scroll to position [563, 0]
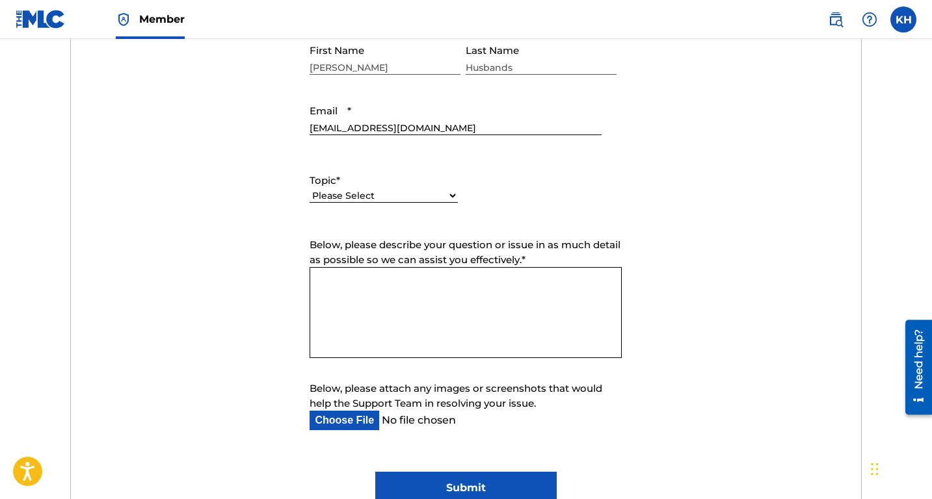
click at [418, 330] on textarea "Below, please describe your question or issue in as much detail as possible so …" at bounding box center [465, 312] width 312 height 91
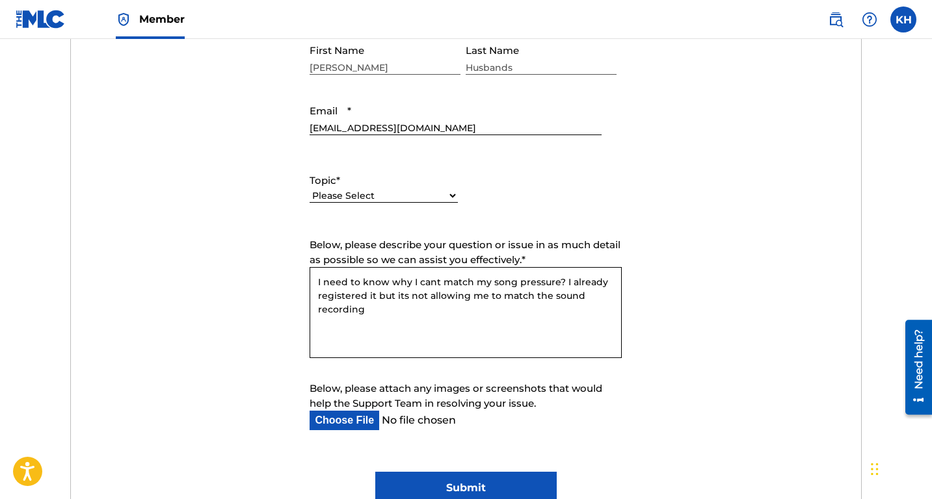
type textarea "I need to know why I cant match my song pressure? I already registered it but i…"
click at [460, 481] on input "Submit" at bounding box center [465, 488] width 181 height 33
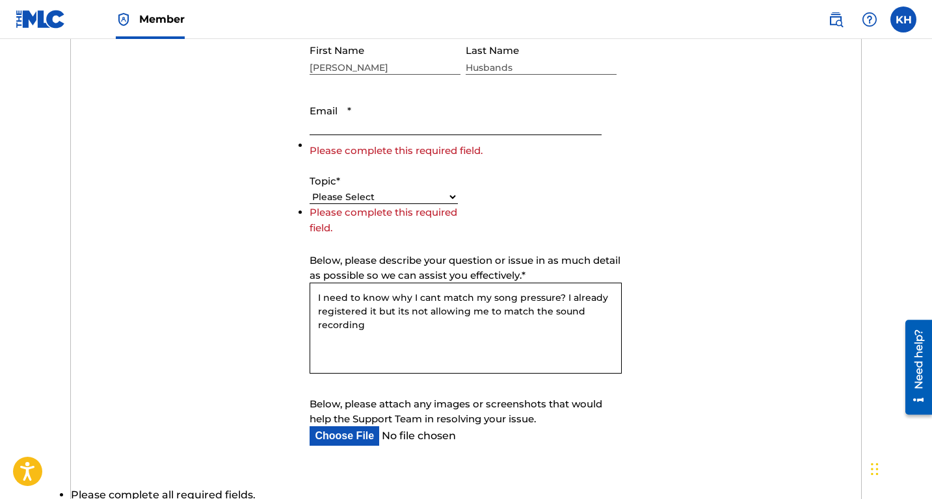
click at [434, 129] on input "Email *" at bounding box center [454, 116] width 291 height 37
type input "[EMAIL_ADDRESS][DOMAIN_NAME]"
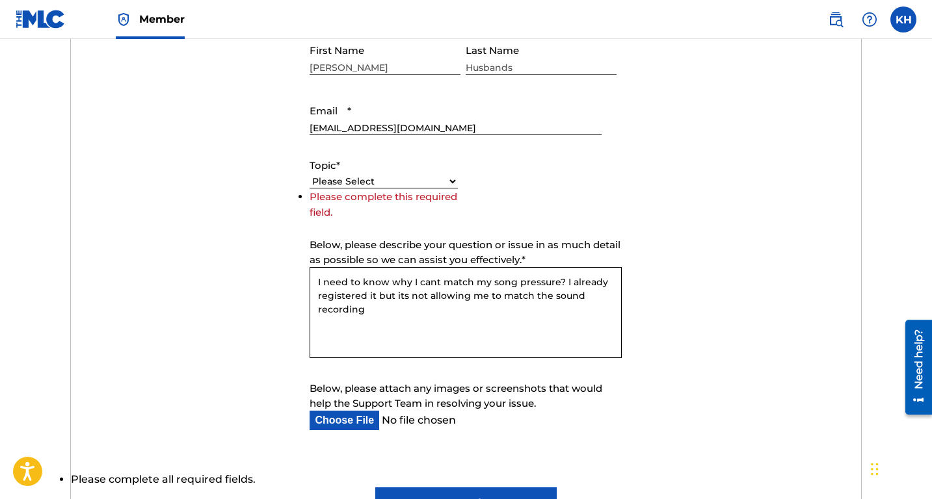
click at [400, 174] on div "Please Select I need help with my account I need help with managing my catalog …" at bounding box center [383, 182] width 148 height 16
click at [454, 176] on select "Please Select I need help with my account I need help with managing my catalog …" at bounding box center [383, 182] width 148 height 14
select select "I need help with managing my catalog"
click at [309, 189] on select "Please Select I need help with my account I need help with managing my catalog …" at bounding box center [383, 182] width 148 height 14
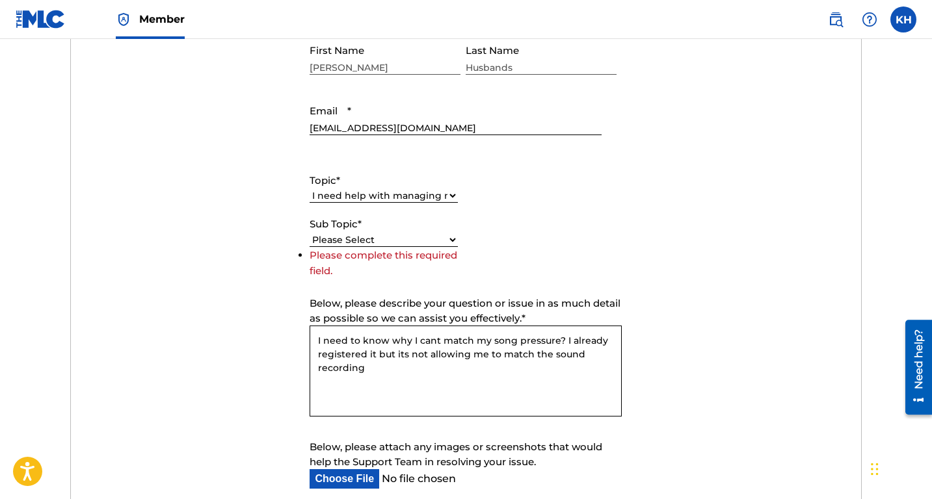
click at [437, 244] on select "Please Select I need help with CWR I need help registering my work(s) in The ML…" at bounding box center [383, 240] width 148 height 14
select select "I need help with the Matching Tool"
click at [309, 247] on select "Please Select I need help with CWR I need help registering my work(s) in The ML…" at bounding box center [383, 240] width 148 height 14
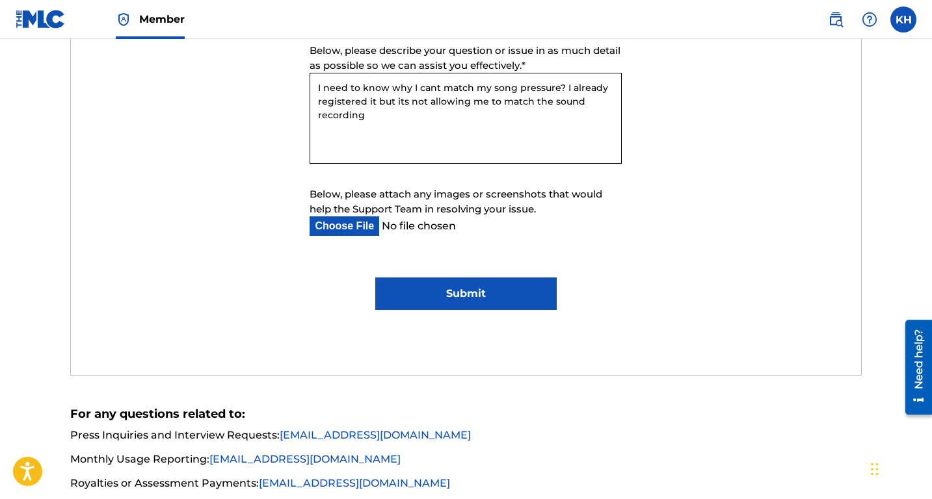
scroll to position [816, 0]
click at [498, 295] on input "Submit" at bounding box center [465, 293] width 181 height 33
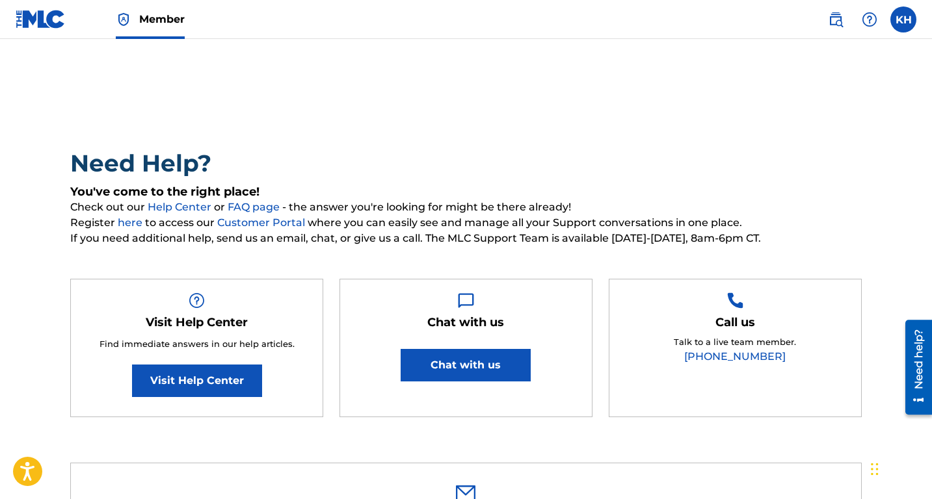
scroll to position [0, 0]
